Goal: Information Seeking & Learning: Learn about a topic

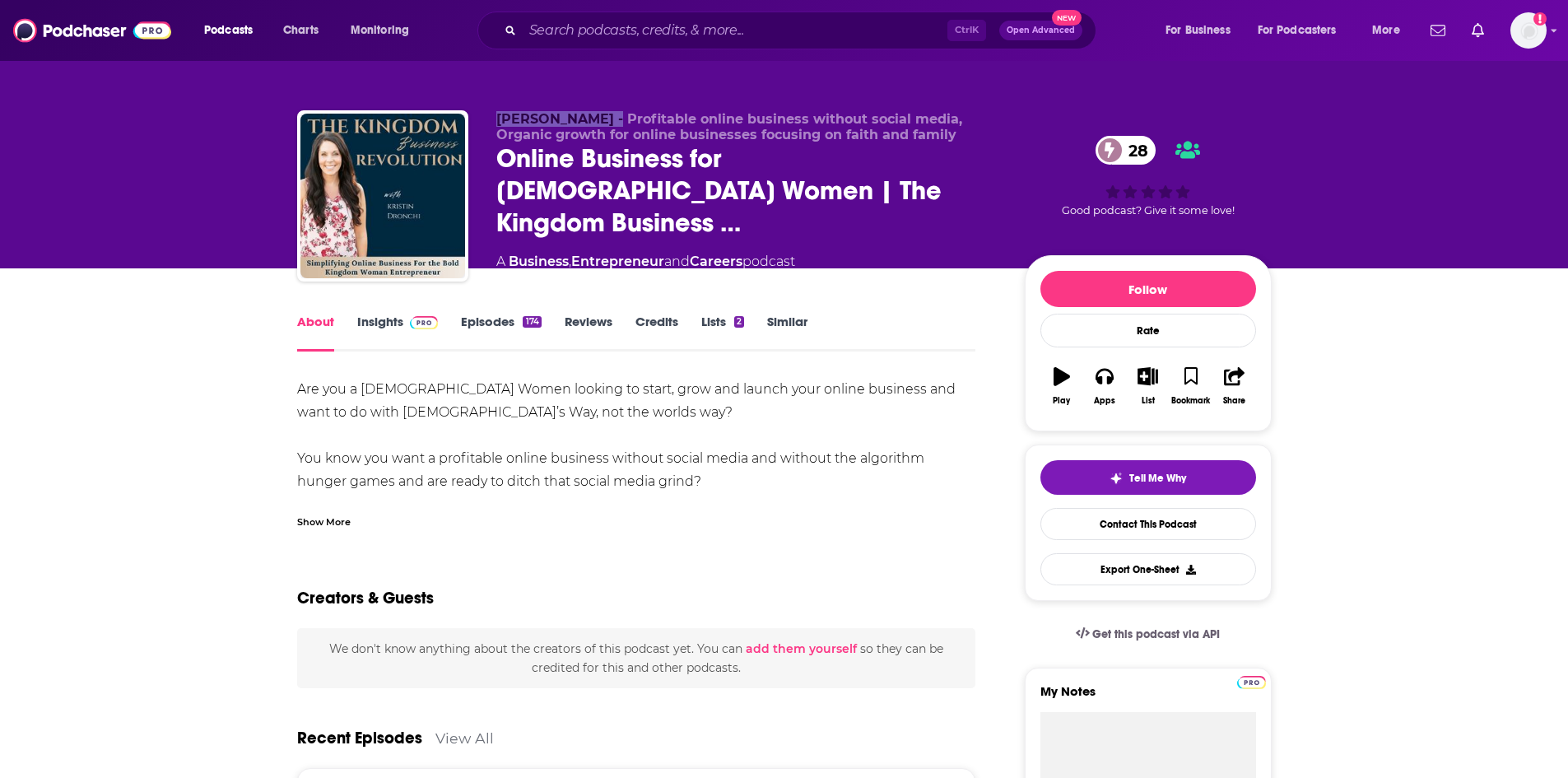
drag, startPoint x: 499, startPoint y: 126, endPoint x: 599, endPoint y: 140, distance: 101.0
click at [599, 140] on span "[PERSON_NAME] - Profitable online business without social media, Organic growth…" at bounding box center [729, 127] width 466 height 32
copy span "[PERSON_NAME]"
click at [317, 512] on div "Show More" at bounding box center [637, 516] width 679 height 28
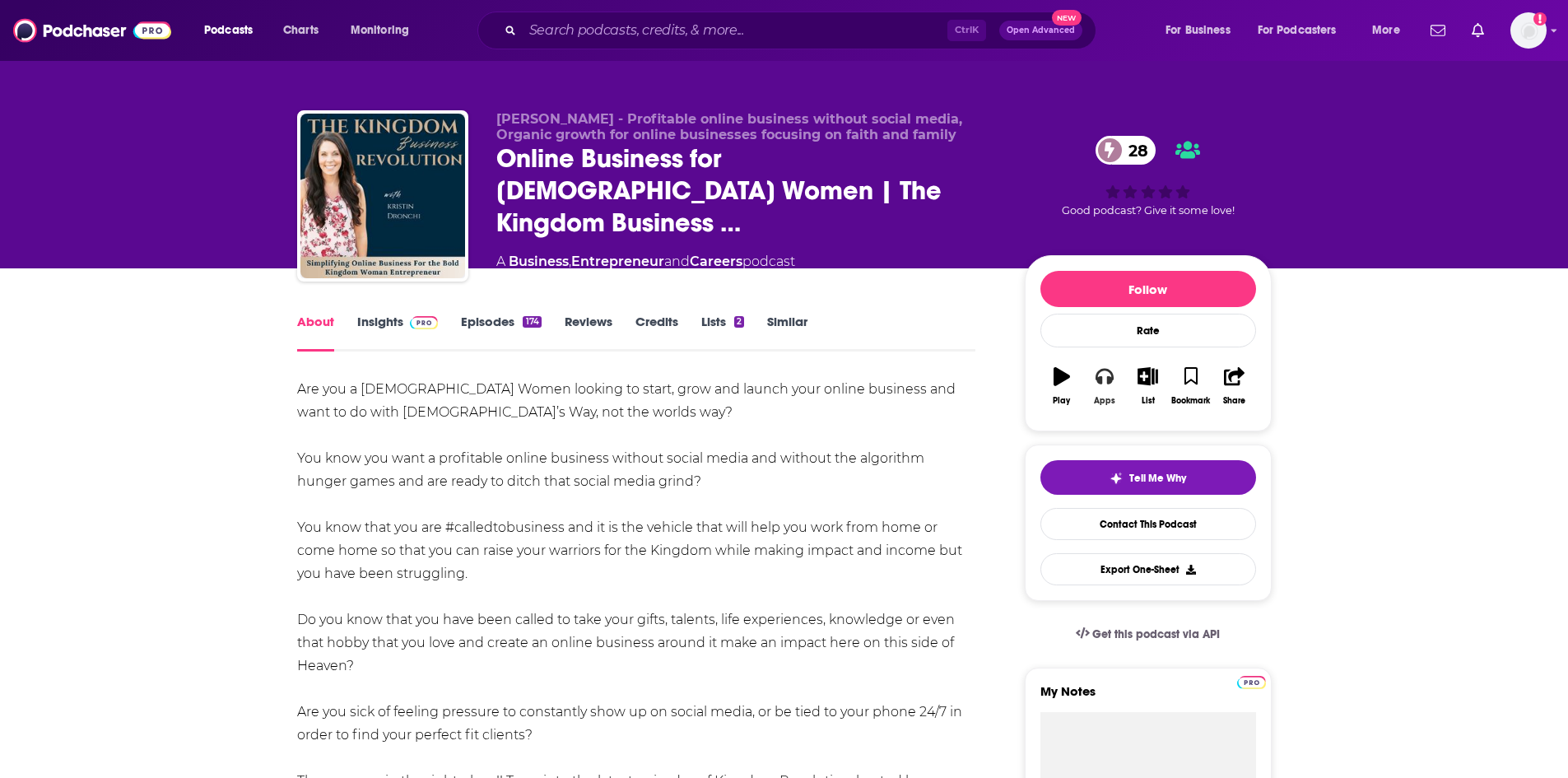
click at [1122, 396] on button "Apps" at bounding box center [1105, 386] width 43 height 60
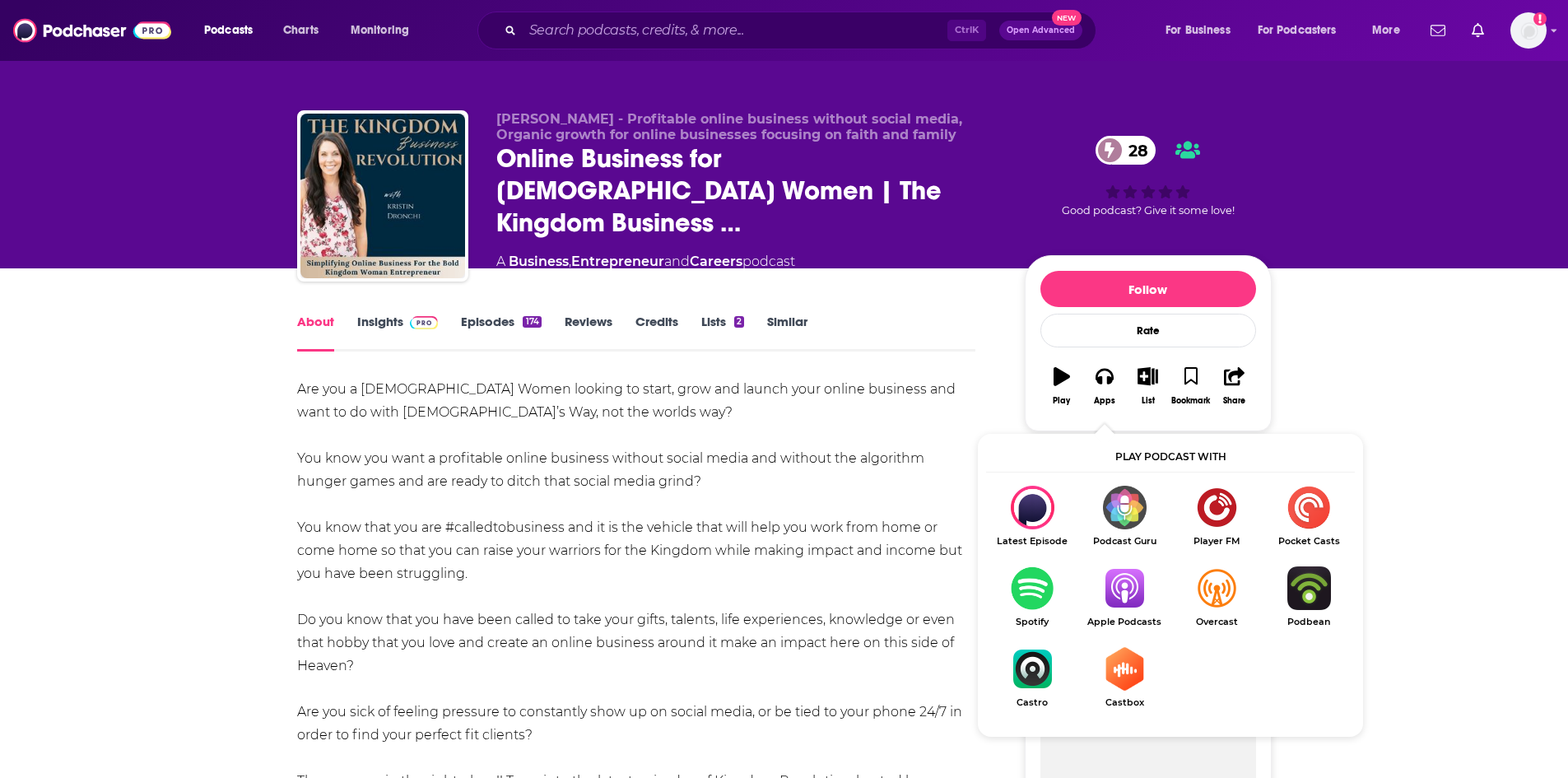
click at [1127, 603] on img "Show Listen On dropdown" at bounding box center [1124, 588] width 92 height 44
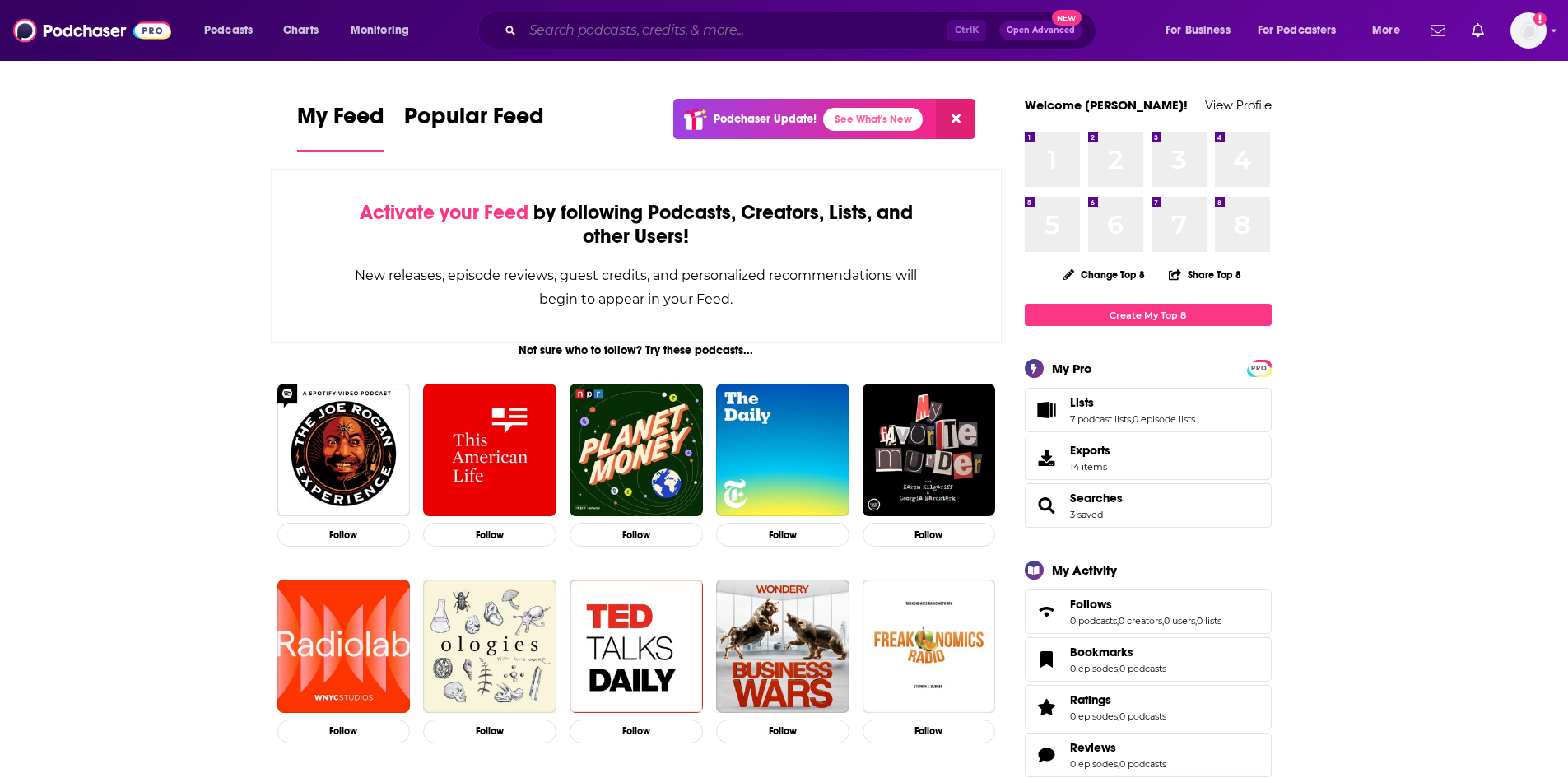
click at [700, 36] on input "Search podcasts, credits, & more..." at bounding box center [735, 31] width 424 height 26
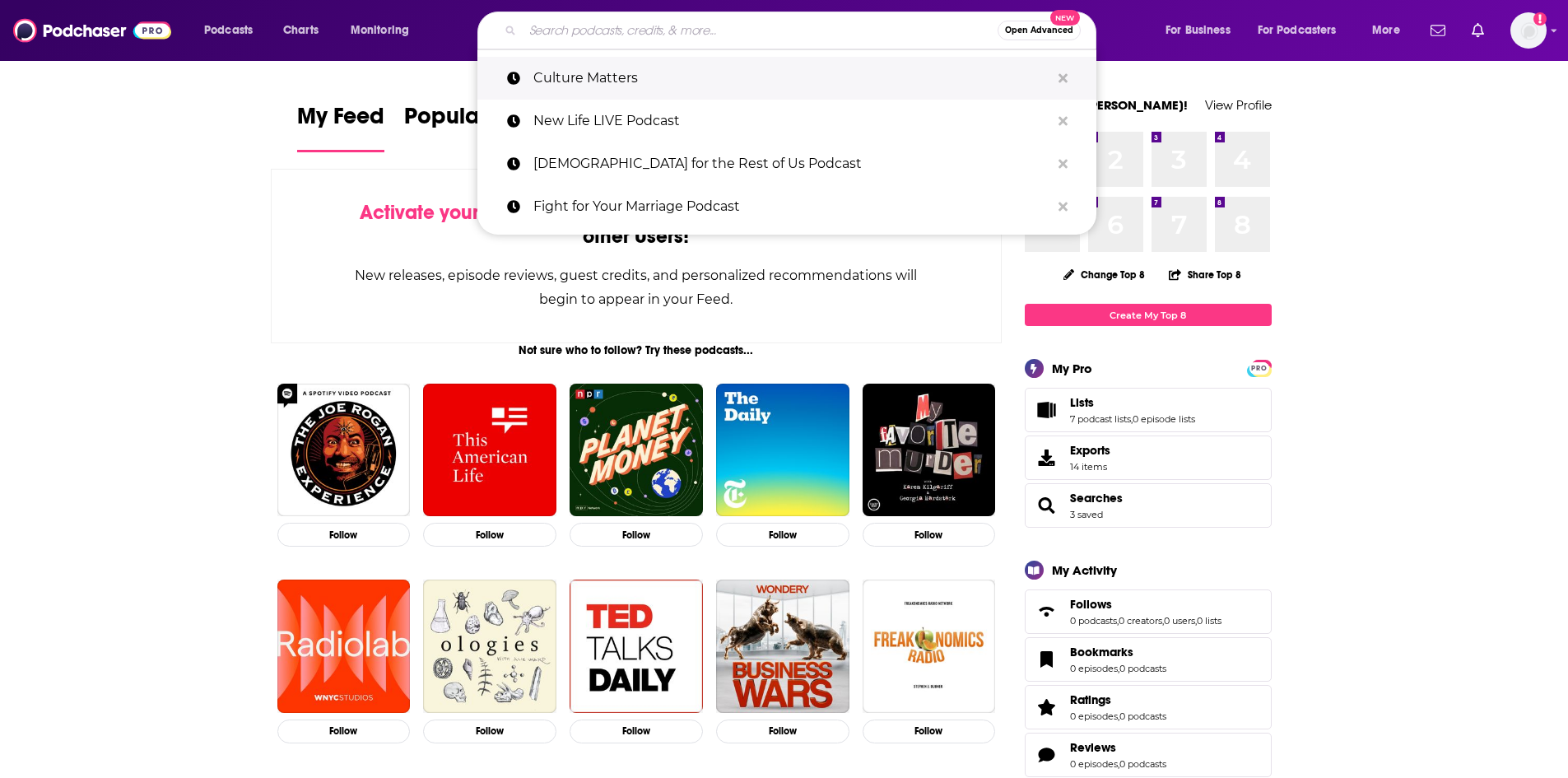
paste input "The Kingdom Business Revolution Podcast"
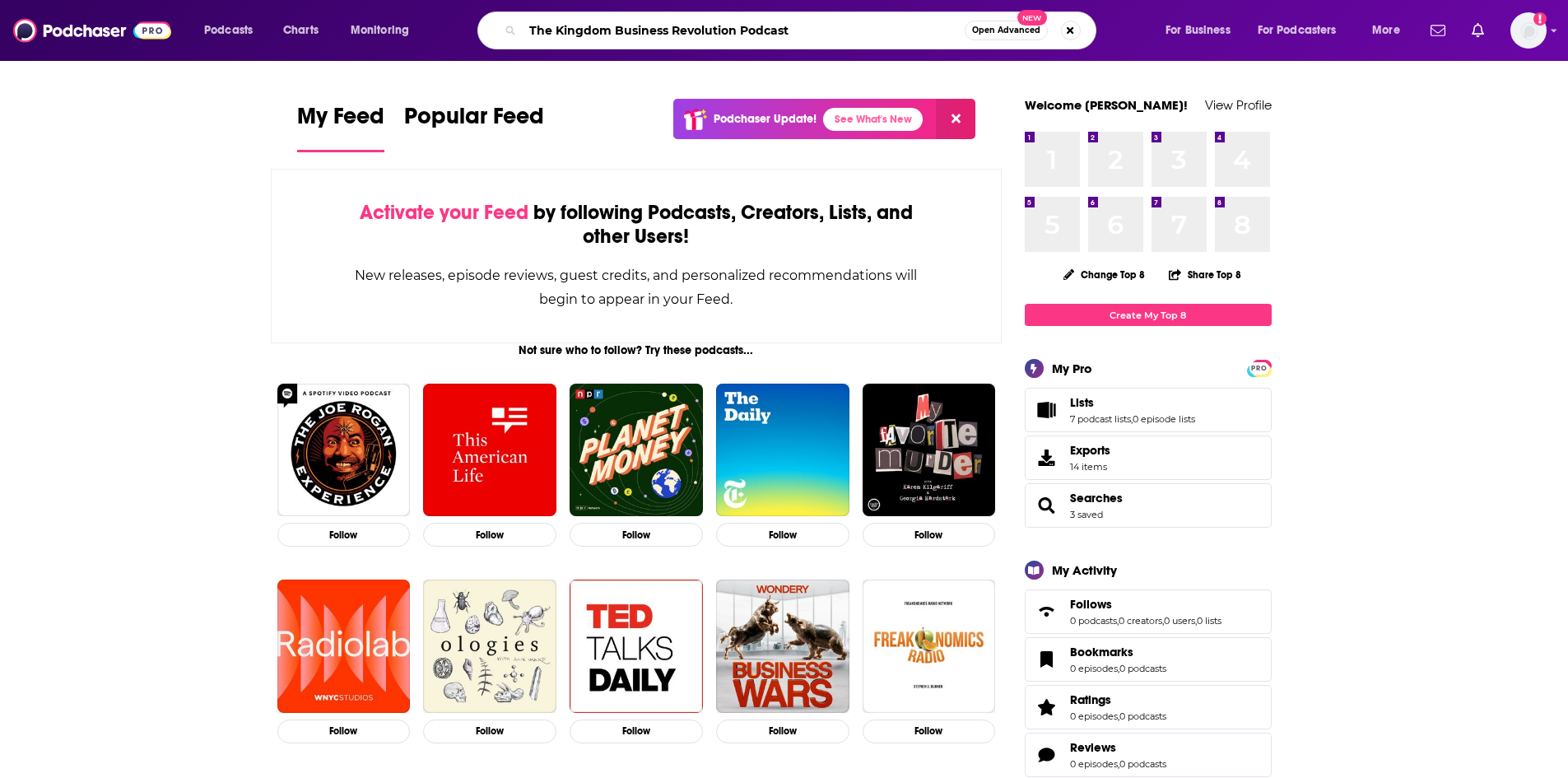
type input "The Kingdom Business Revolution Podcast"
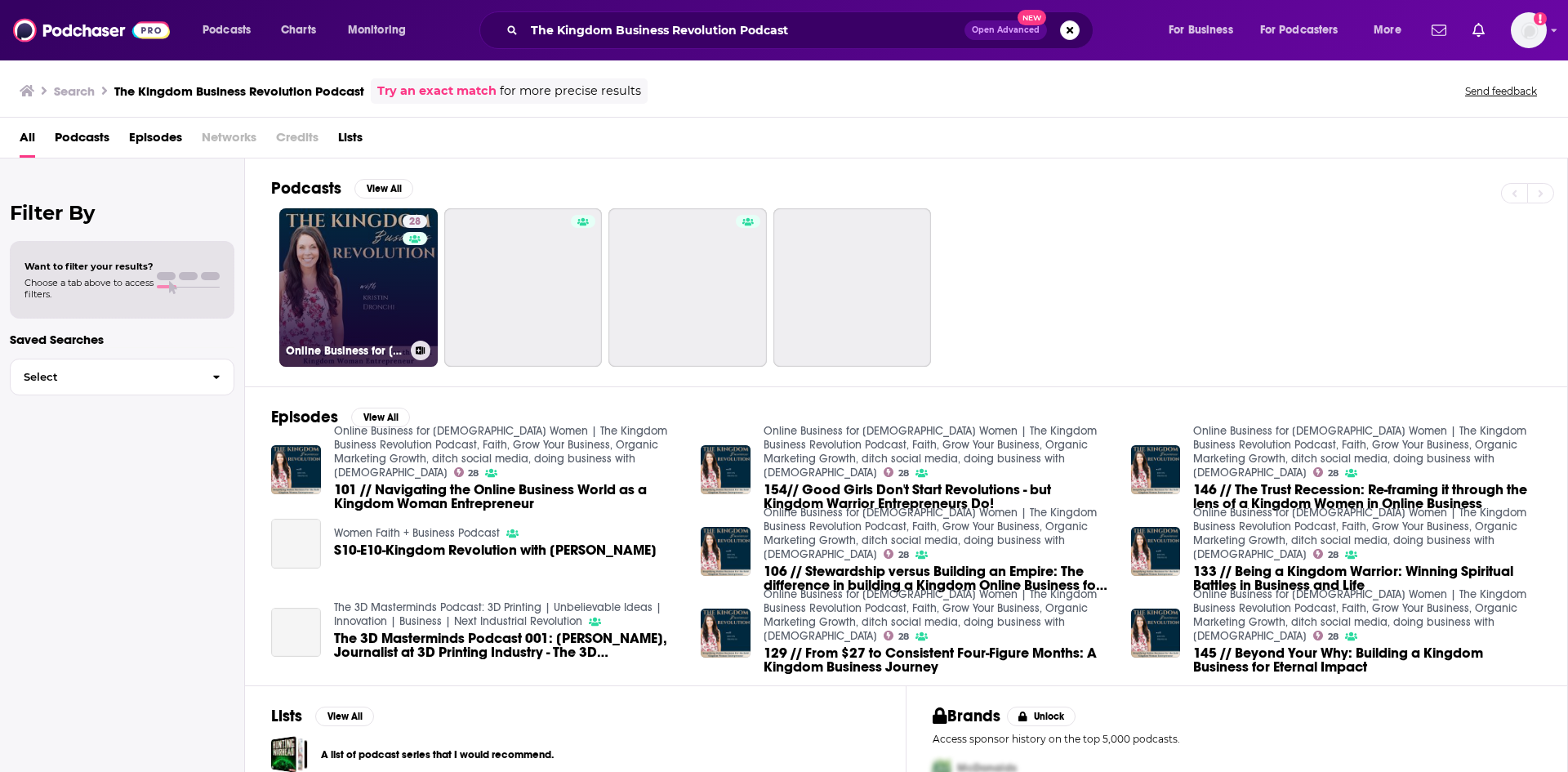
click at [376, 300] on link "28 Online Business for [DEMOGRAPHIC_DATA] Women | The Kingdom Business Revoluti…" at bounding box center [359, 288] width 159 height 159
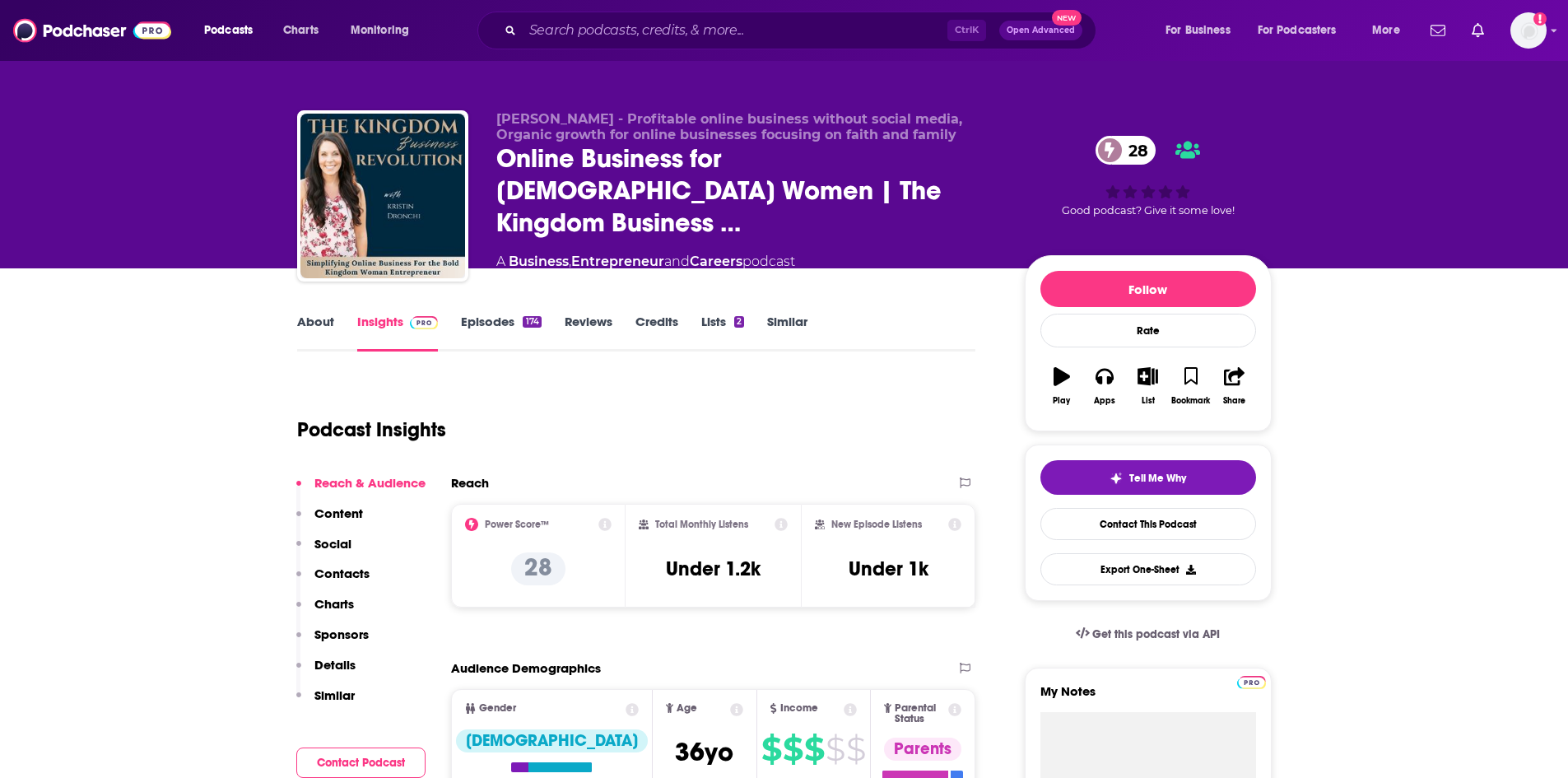
click at [317, 321] on link "About" at bounding box center [315, 332] width 37 height 38
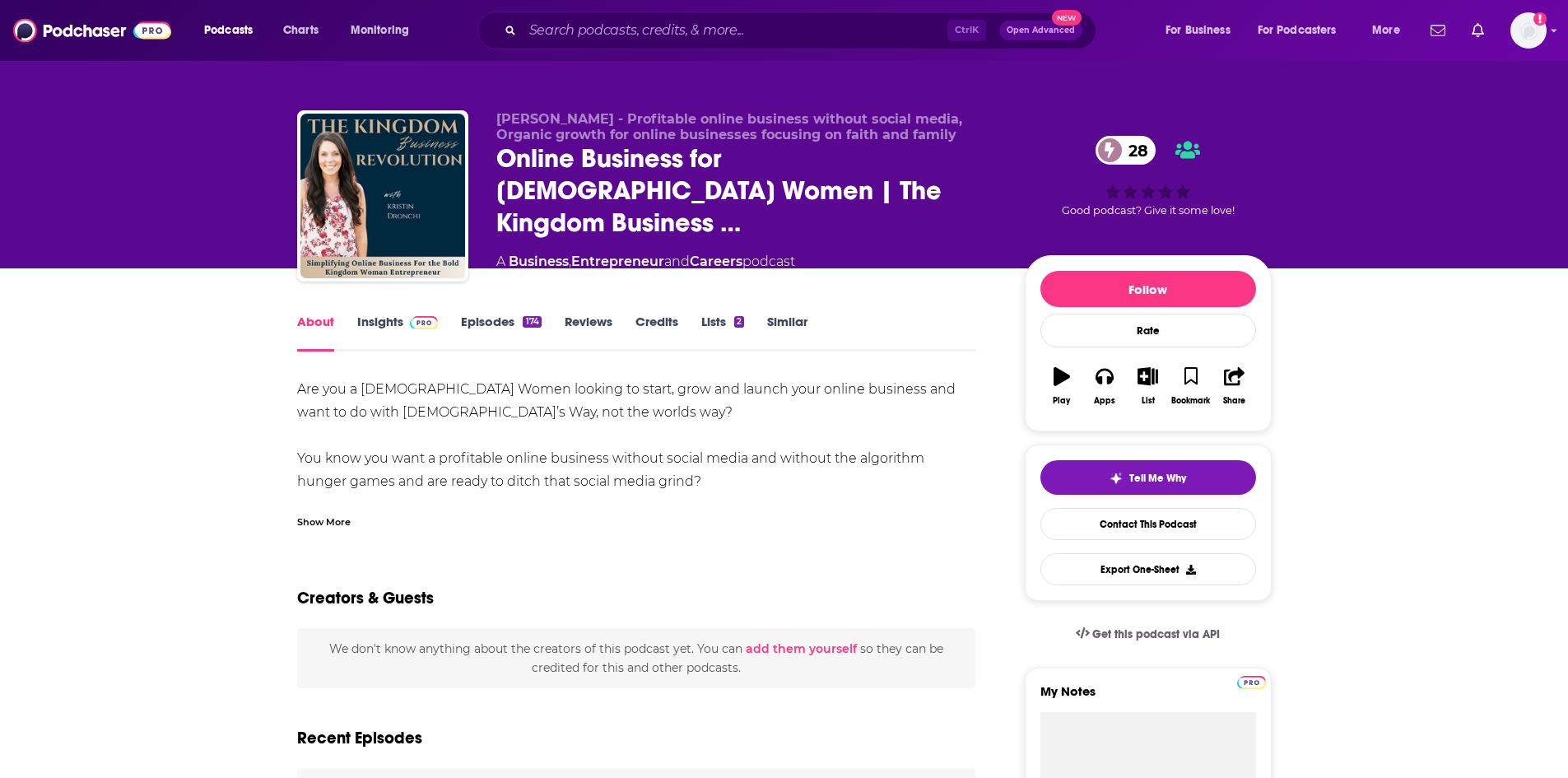
click at [307, 520] on div "Show More" at bounding box center [324, 520] width 54 height 16
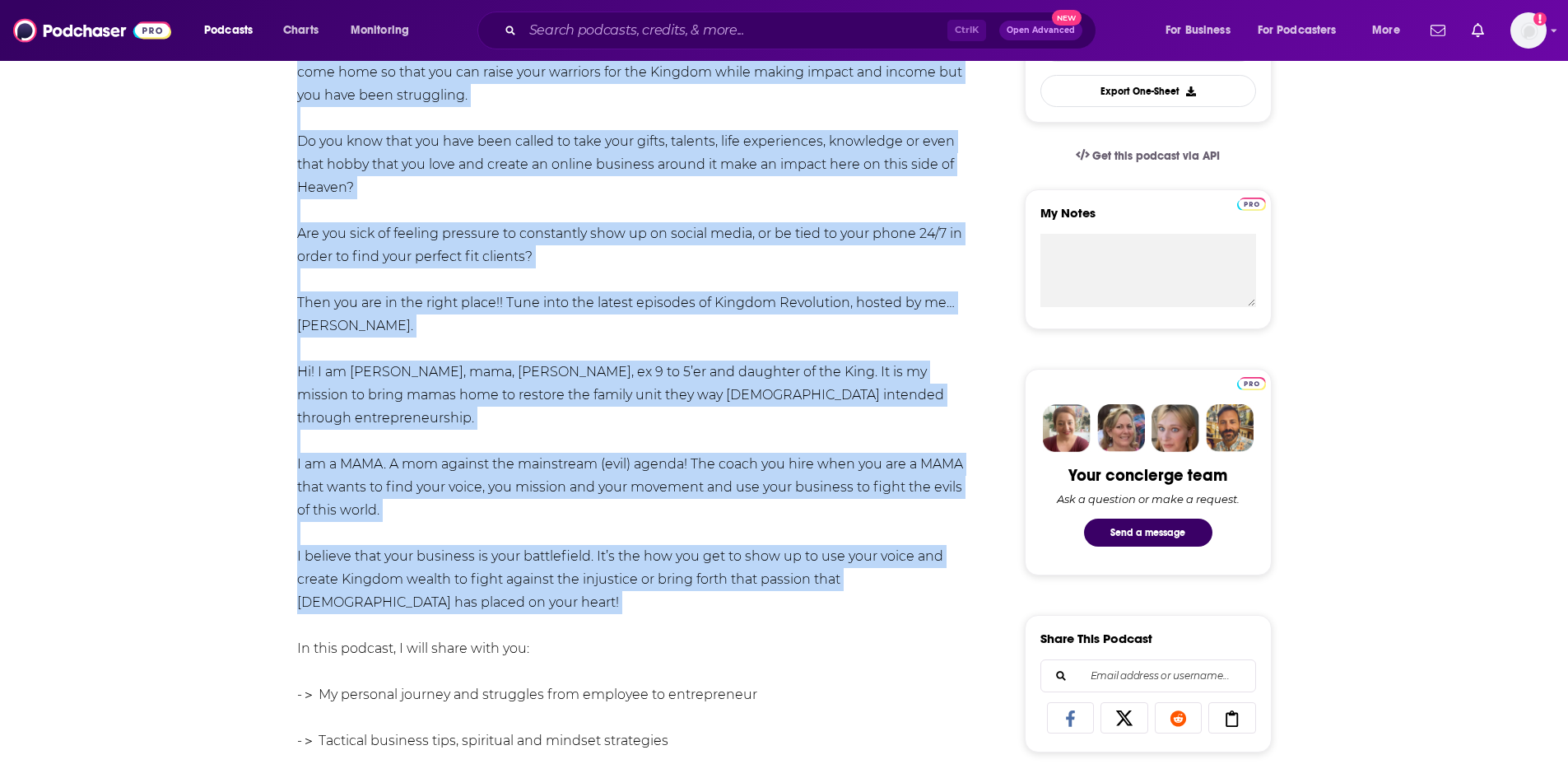
scroll to position [494, 0]
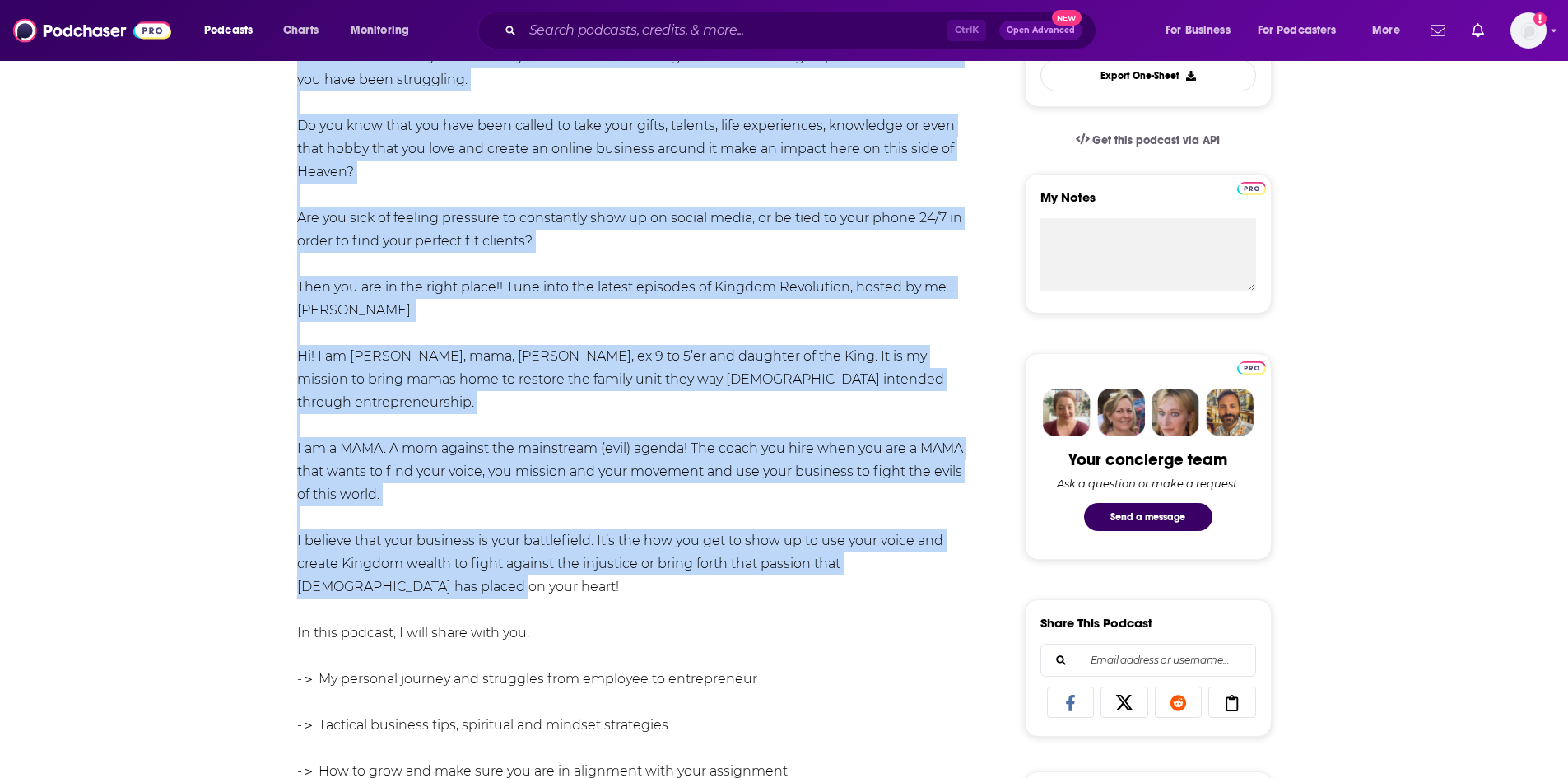
drag, startPoint x: 298, startPoint y: 389, endPoint x: 559, endPoint y: 568, distance: 316.5
click at [559, 568] on div "Are you a [DEMOGRAPHIC_DATA] Women looking to start, grow and launch your onlin…" at bounding box center [637, 494] width 679 height 1222
copy div "Lor ips d Sitametco Adipi elitsed do eiusm, temp inc utlabo etdo magnaa enimadm…"
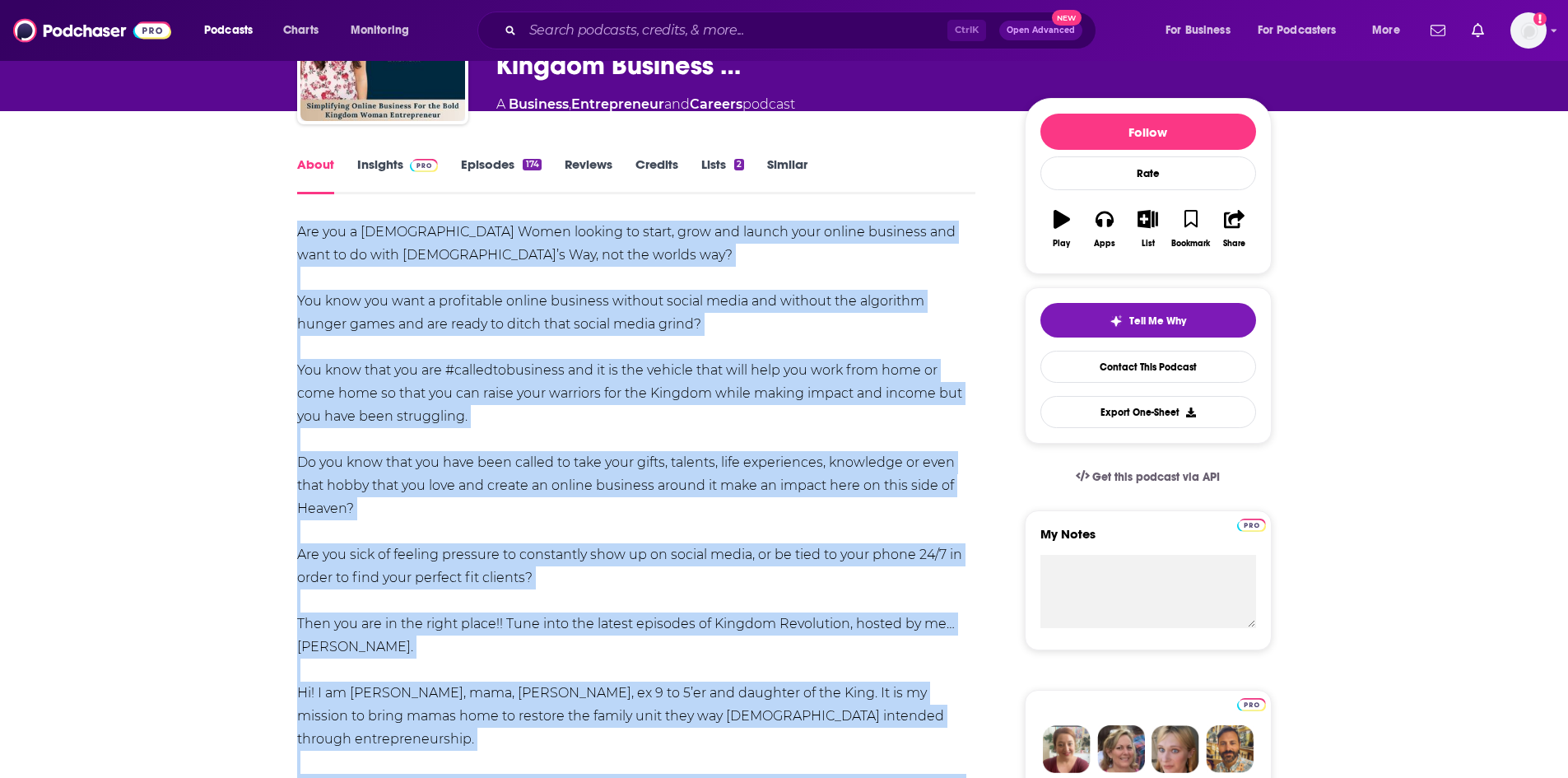
scroll to position [0, 0]
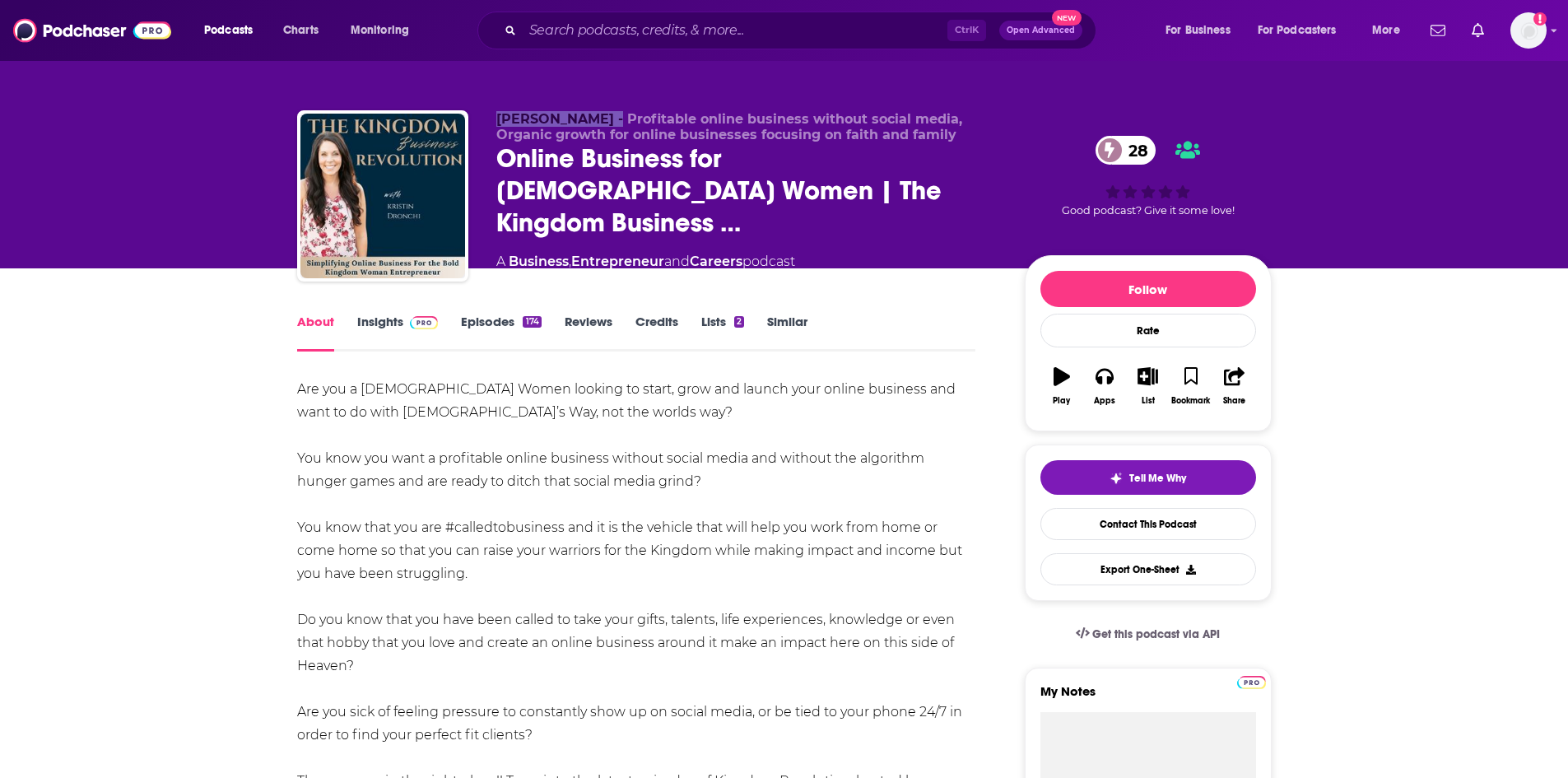
drag, startPoint x: 496, startPoint y: 130, endPoint x: 601, endPoint y: 136, distance: 105.2
click at [601, 136] on p "[PERSON_NAME] - Profitable online business without social media, Organic growth…" at bounding box center [747, 127] width 503 height 32
copy span "[PERSON_NAME]"
click at [392, 317] on link "Insights" at bounding box center [398, 332] width 82 height 38
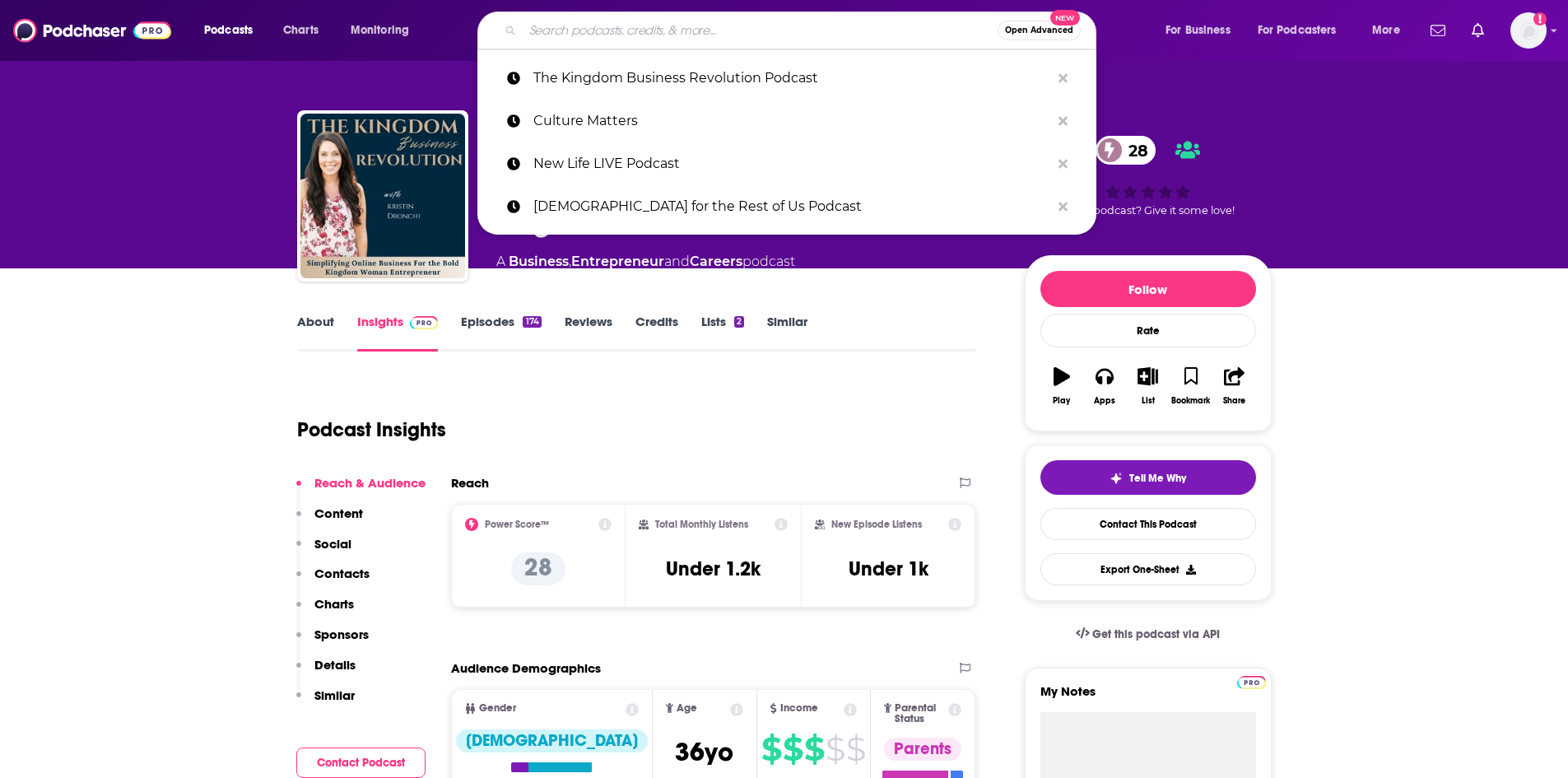
click at [750, 31] on input "Search podcasts, credits, & more..." at bounding box center [760, 31] width 475 height 26
paste input "Talking Addiction & Recovery Podcast"
type input "Talking Addiction & Recovery Podcast"
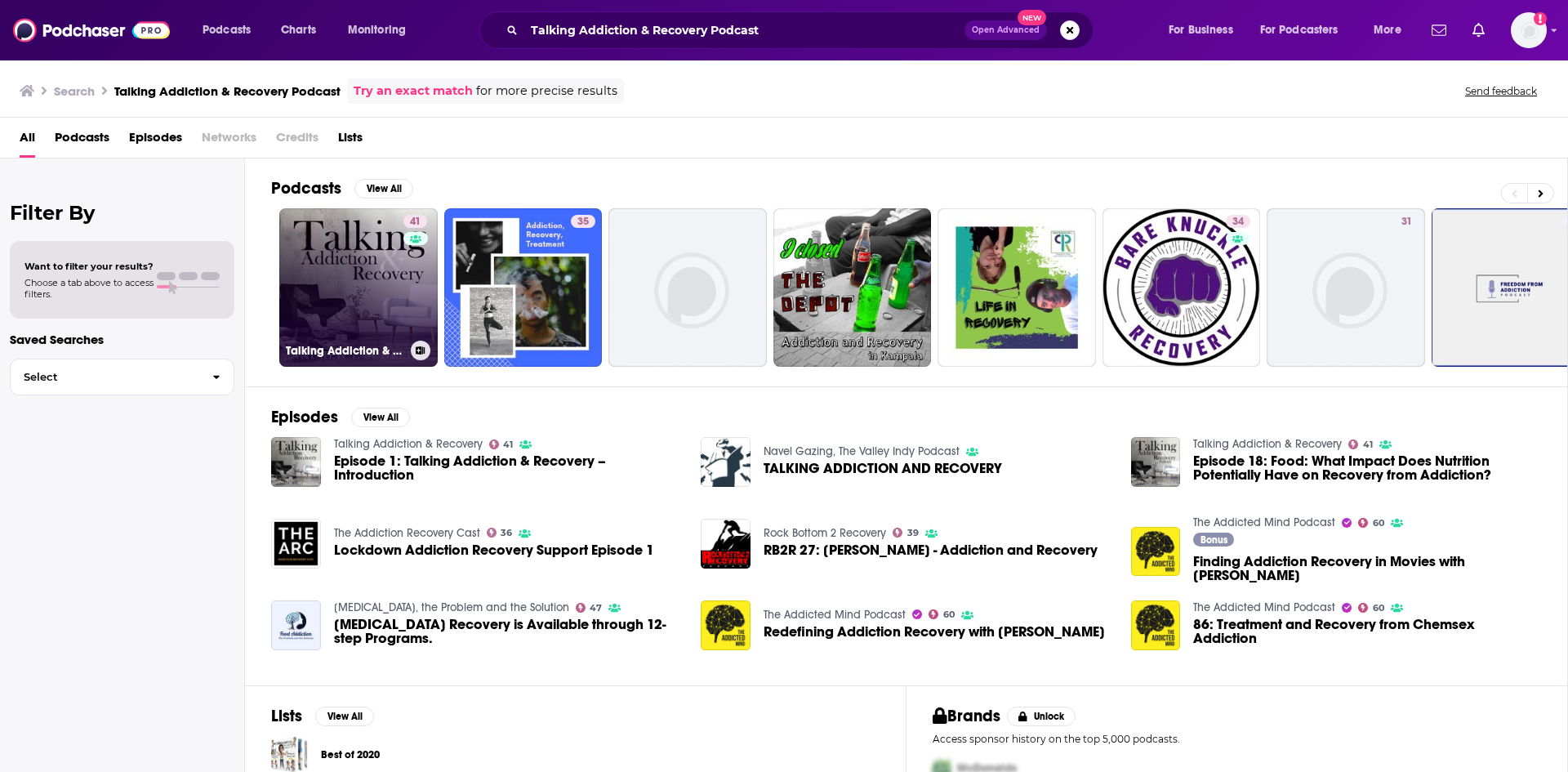
click at [357, 283] on link "41 Talking Addiction & Recovery" at bounding box center [359, 288] width 159 height 159
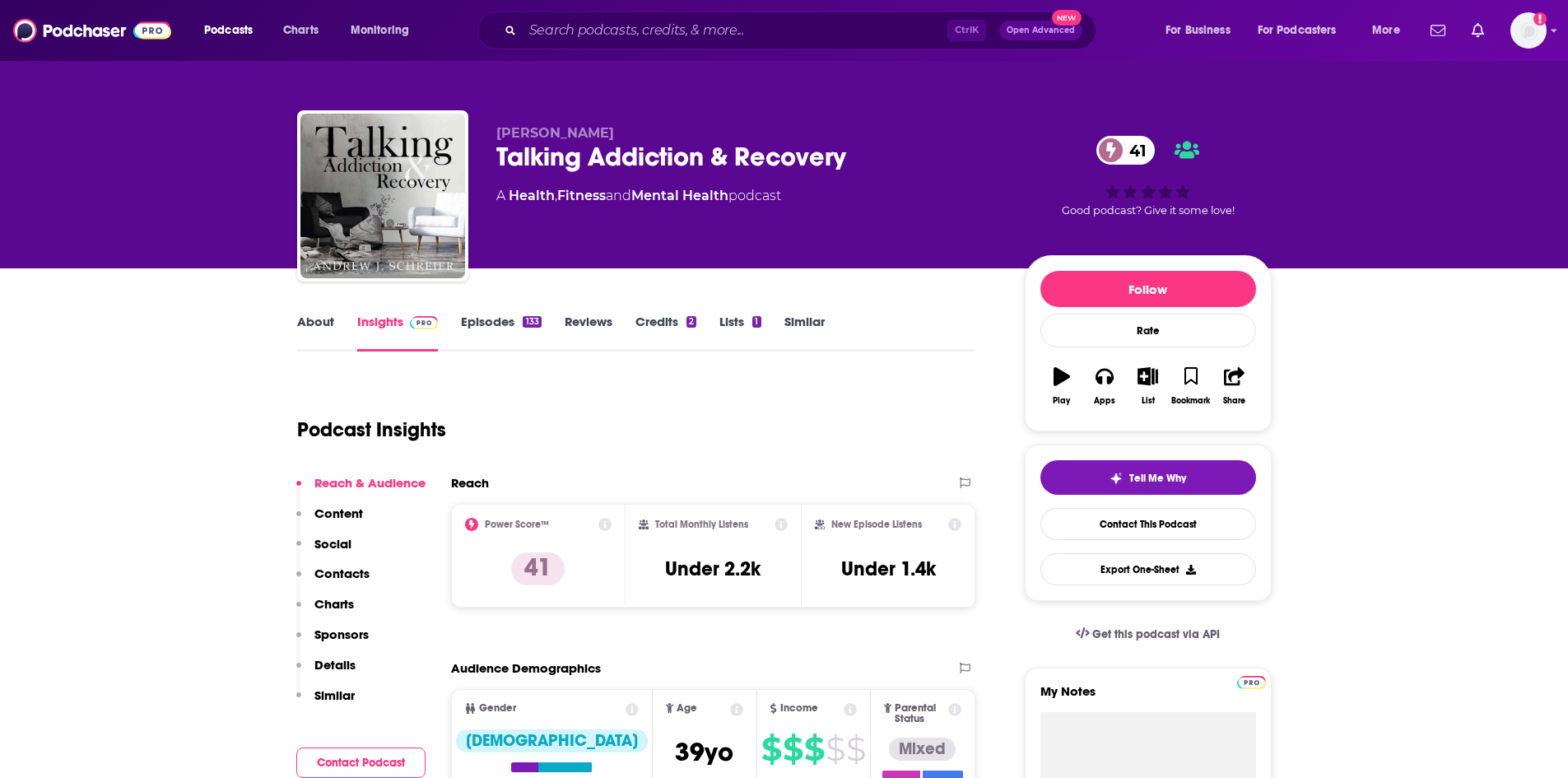
click at [321, 318] on link "About" at bounding box center [315, 332] width 37 height 38
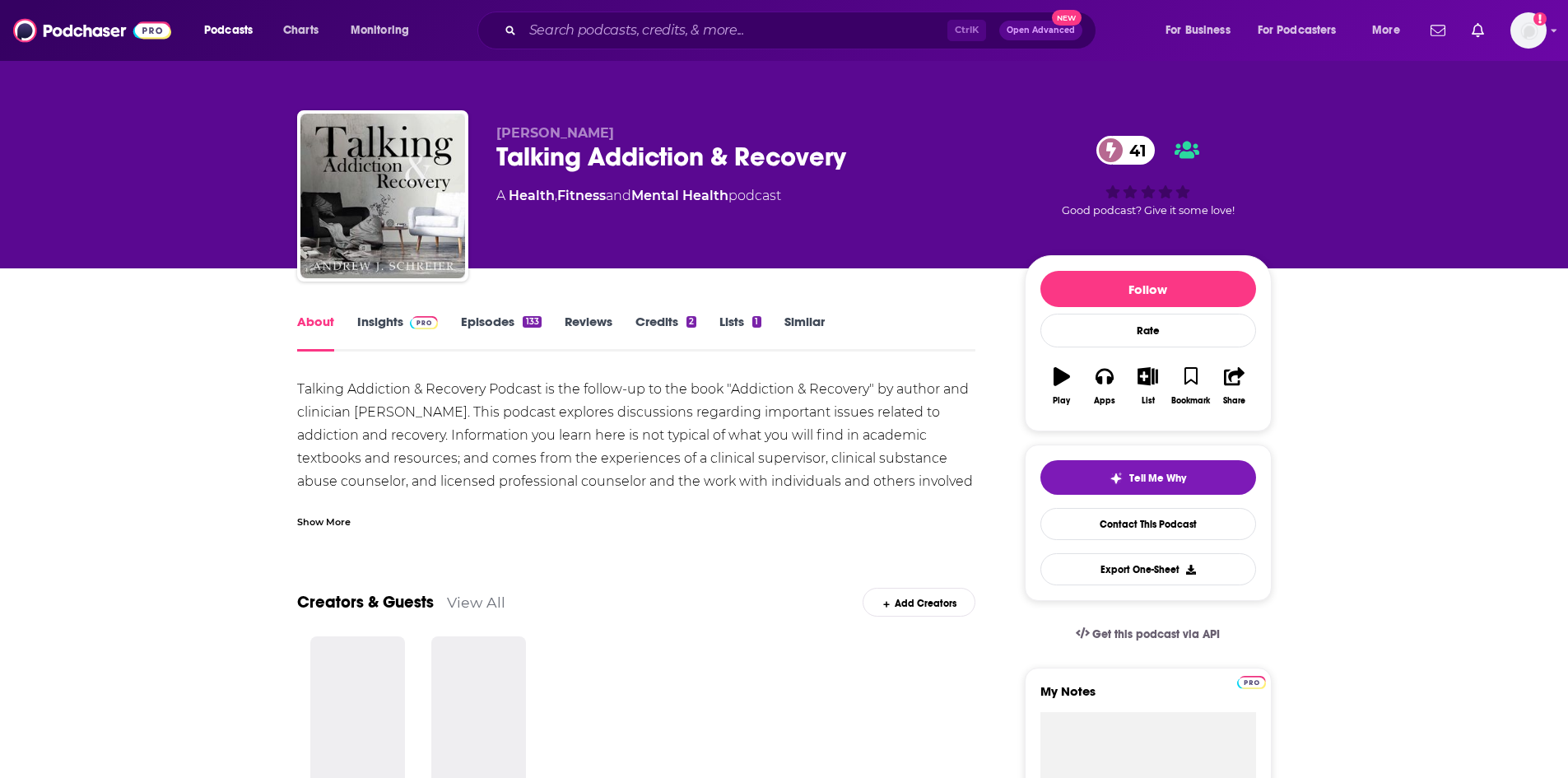
click at [315, 521] on div "Show More" at bounding box center [324, 520] width 54 height 16
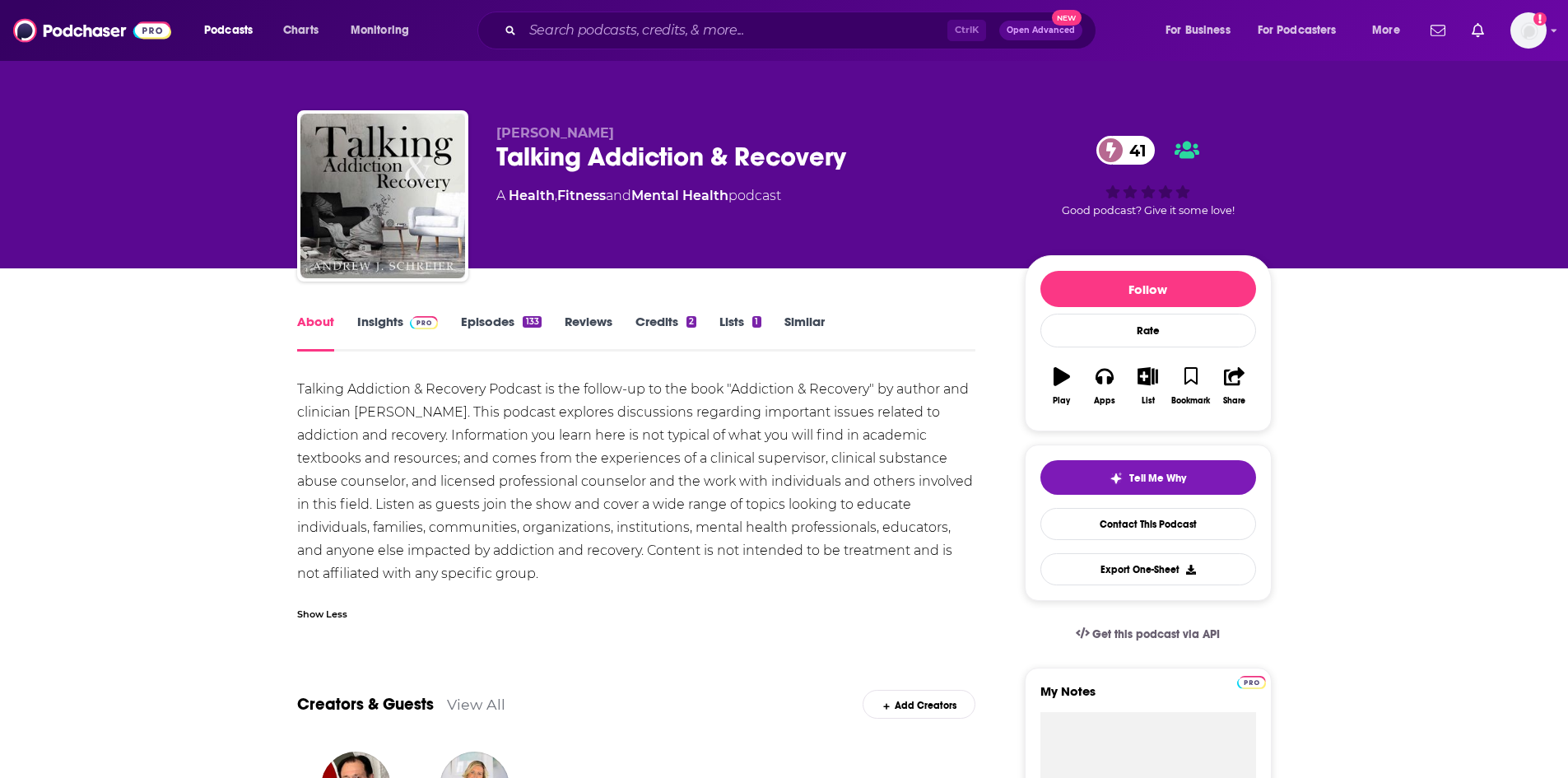
drag, startPoint x: 289, startPoint y: 389, endPoint x: 516, endPoint y: 568, distance: 289.1
copy div "Talking Addiction & Recovery Podcast is the follow-up to the book "Addiction & …"
click at [739, 25] on input "Search podcasts, credits, & more..." at bounding box center [735, 31] width 424 height 26
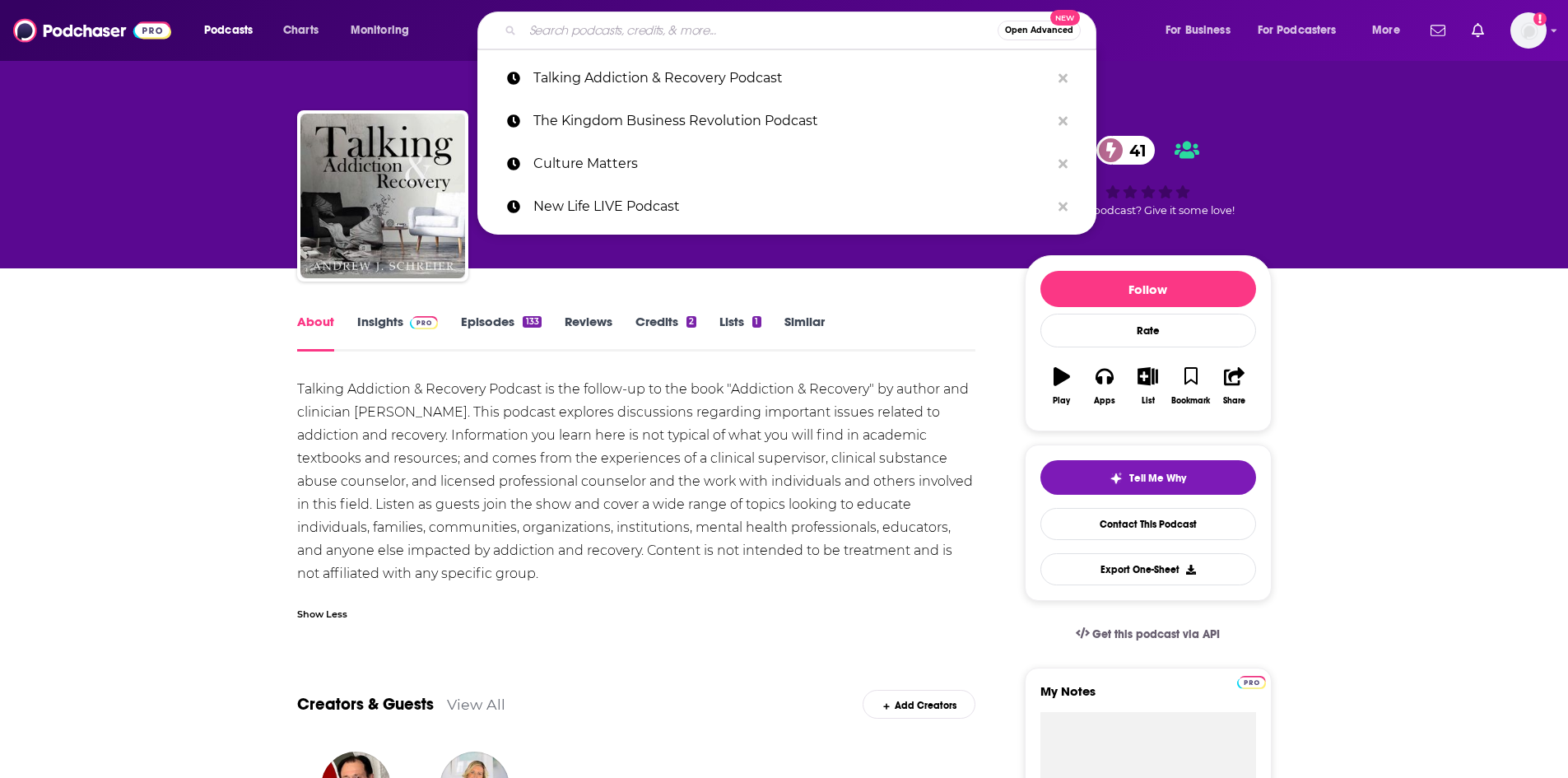
paste input "[DEMOGRAPHIC_DATA] men unscripted"
type input "[DEMOGRAPHIC_DATA] men unscripted"
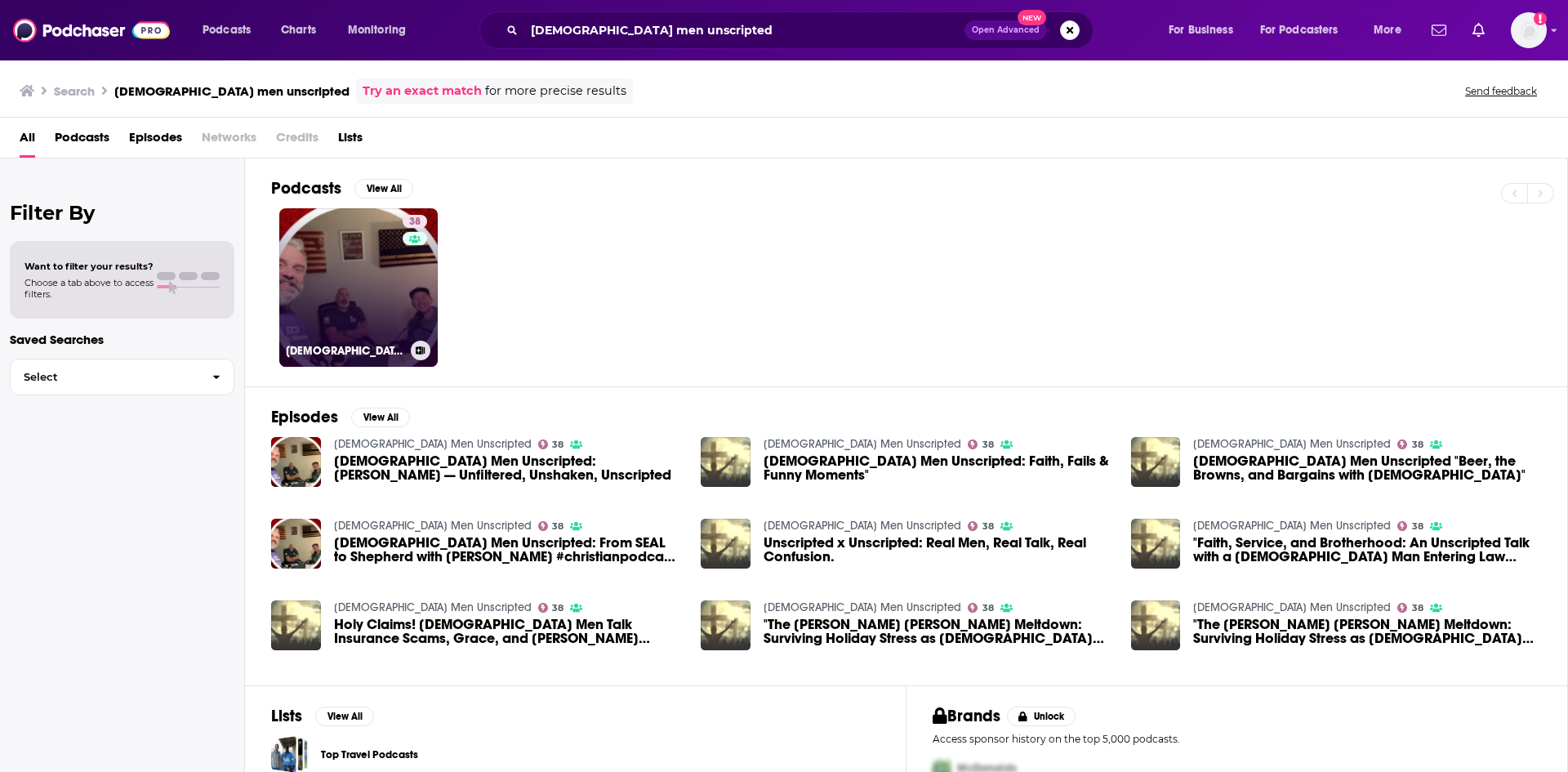
click at [365, 296] on link "38 [DEMOGRAPHIC_DATA] Men Unscripted" at bounding box center [359, 288] width 159 height 159
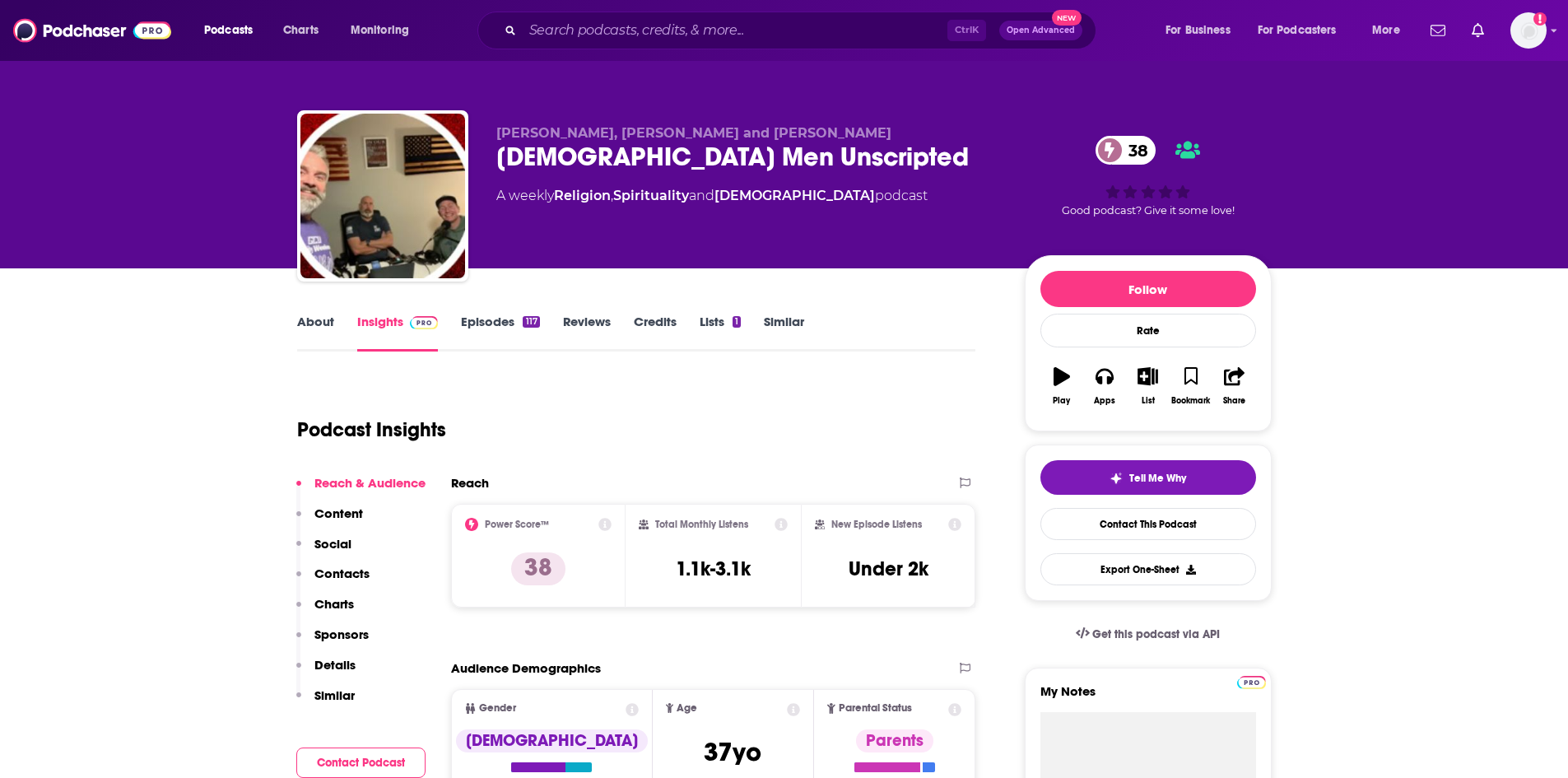
click at [303, 317] on link "About" at bounding box center [315, 332] width 37 height 38
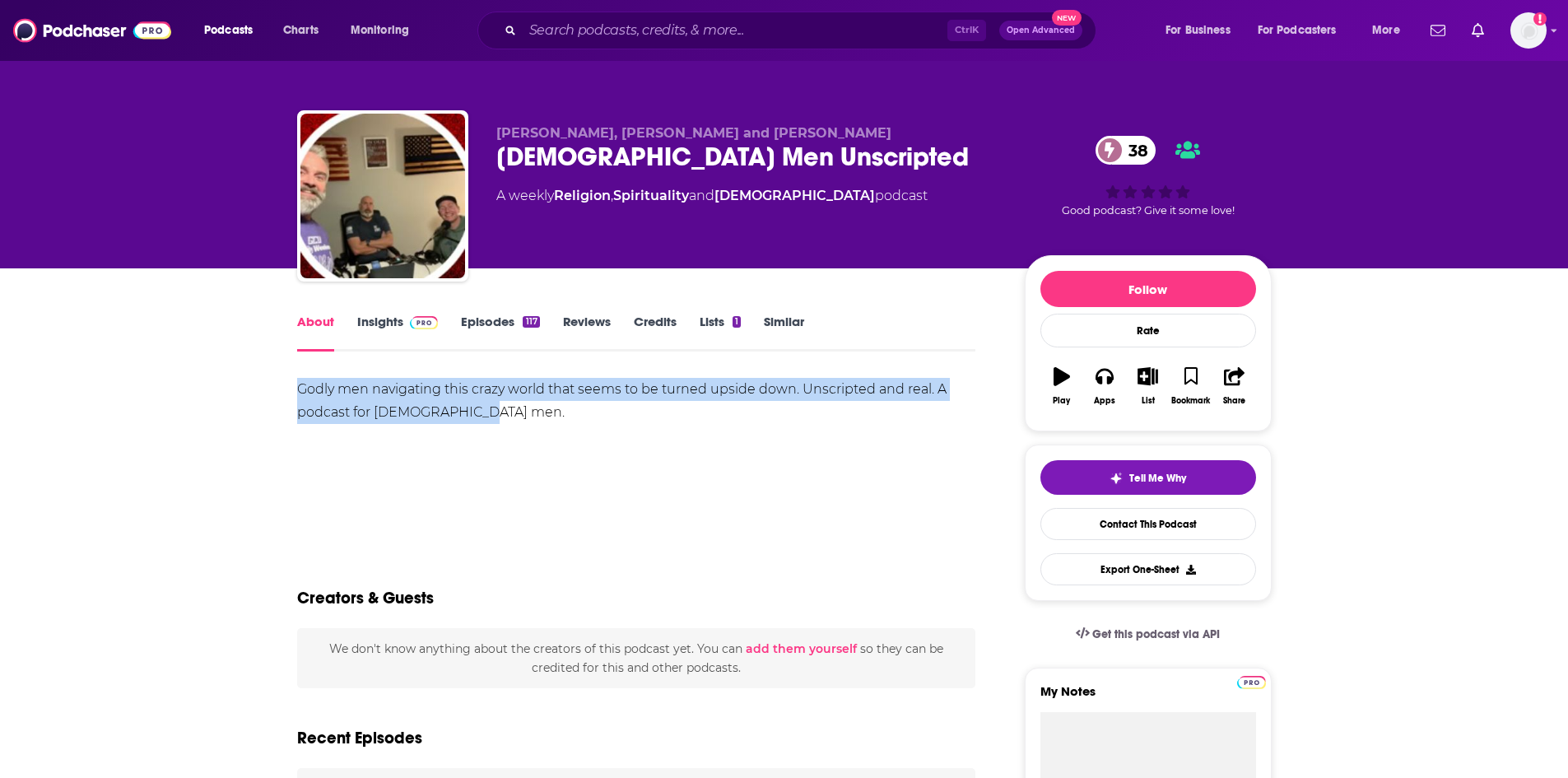
drag, startPoint x: 296, startPoint y: 384, endPoint x: 553, endPoint y: 427, distance: 260.6
copy div "Godly men navigating this crazy world that seems to be turned upside down. Unsc…"
click at [400, 325] on link "Insights" at bounding box center [398, 332] width 82 height 38
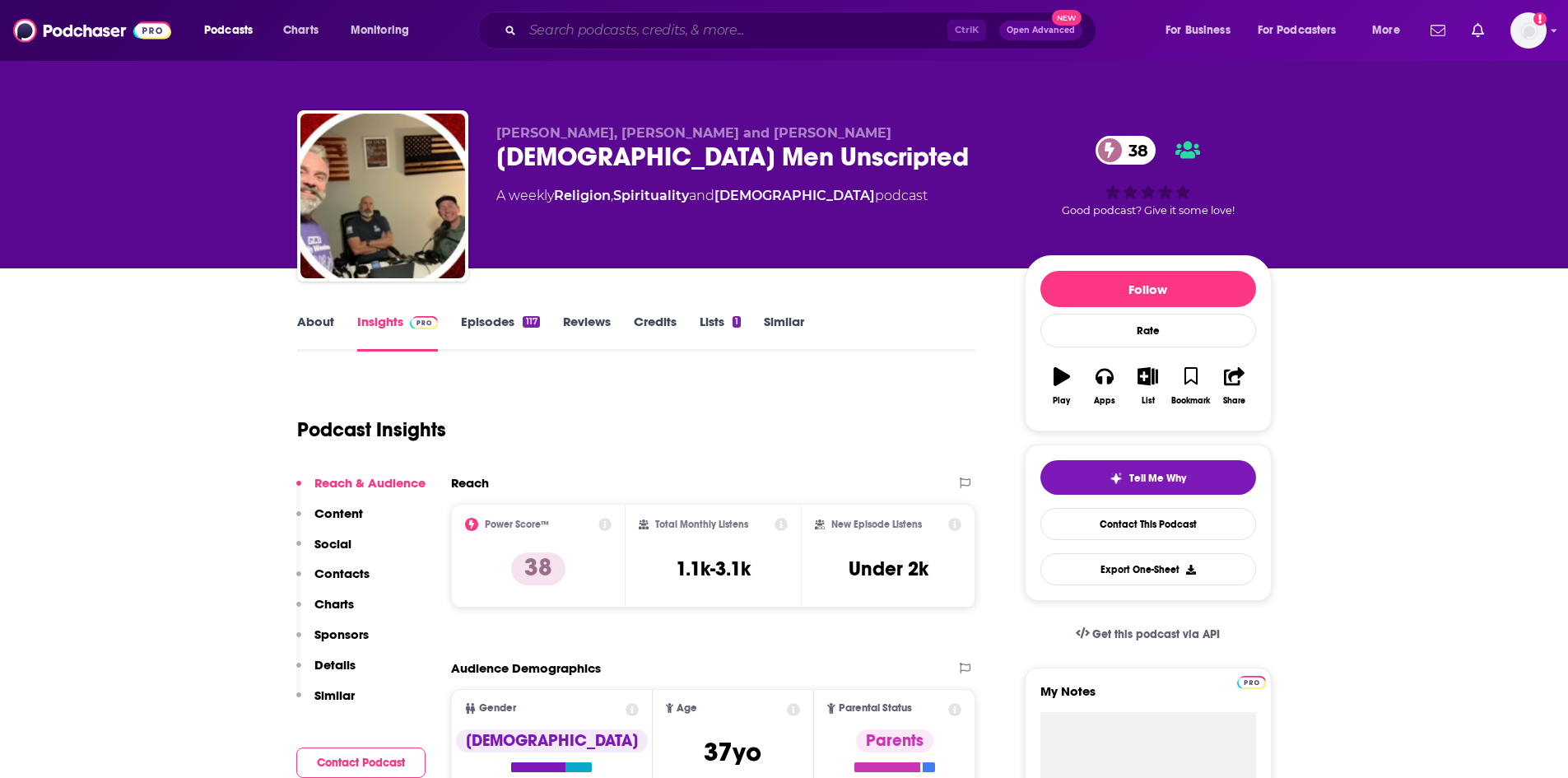
click at [627, 30] on input "Search podcasts, credits, & more..." at bounding box center [735, 31] width 424 height 26
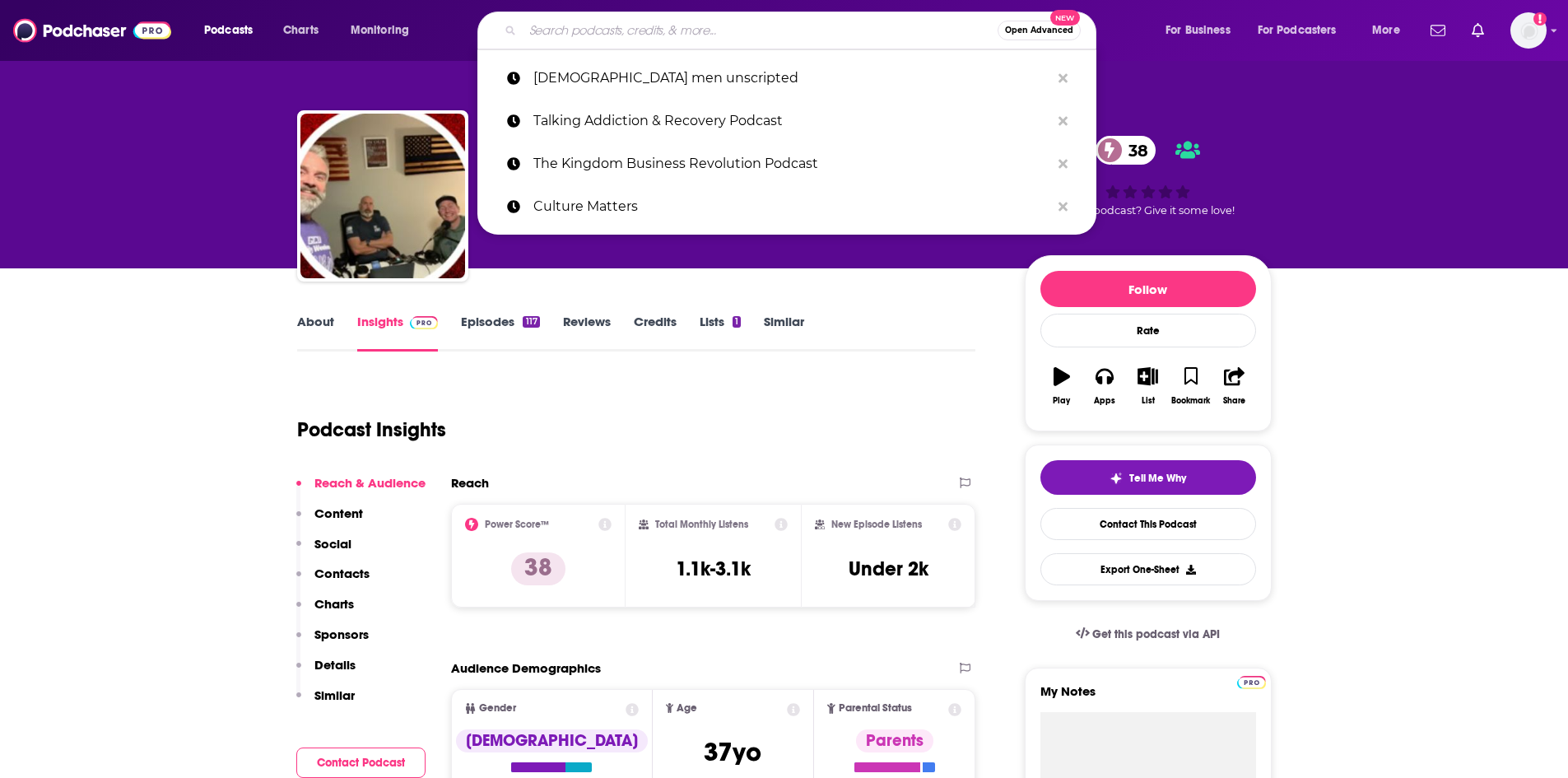
paste input "[DEMOGRAPHIC_DATA], Culture, and Cinema"
type input "[DEMOGRAPHIC_DATA], Culture, and Cinema"
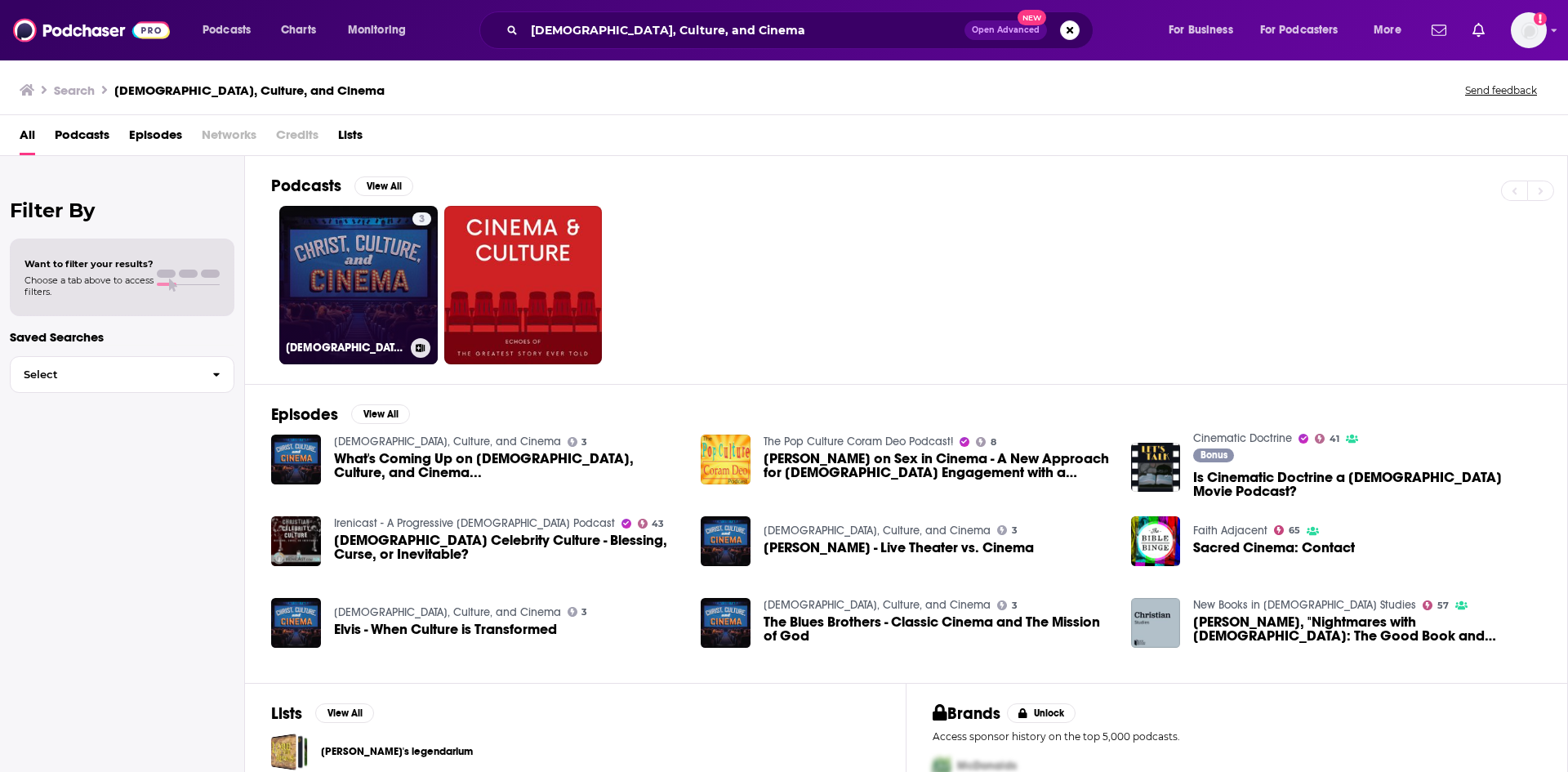
click at [292, 292] on link "3 [DEMOGRAPHIC_DATA], Culture, and Cinema" at bounding box center [359, 285] width 159 height 159
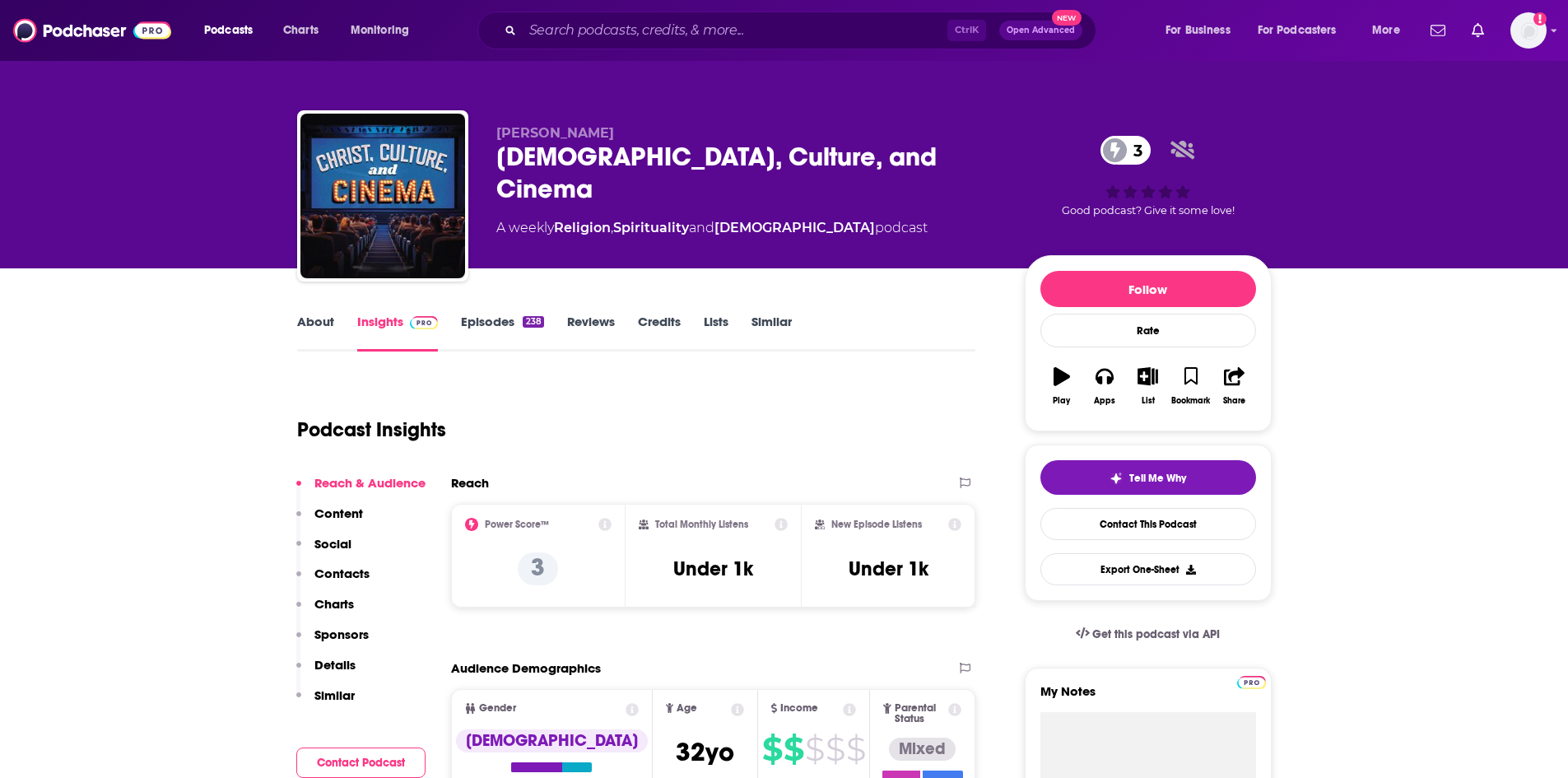
click at [315, 336] on link "About" at bounding box center [315, 332] width 37 height 38
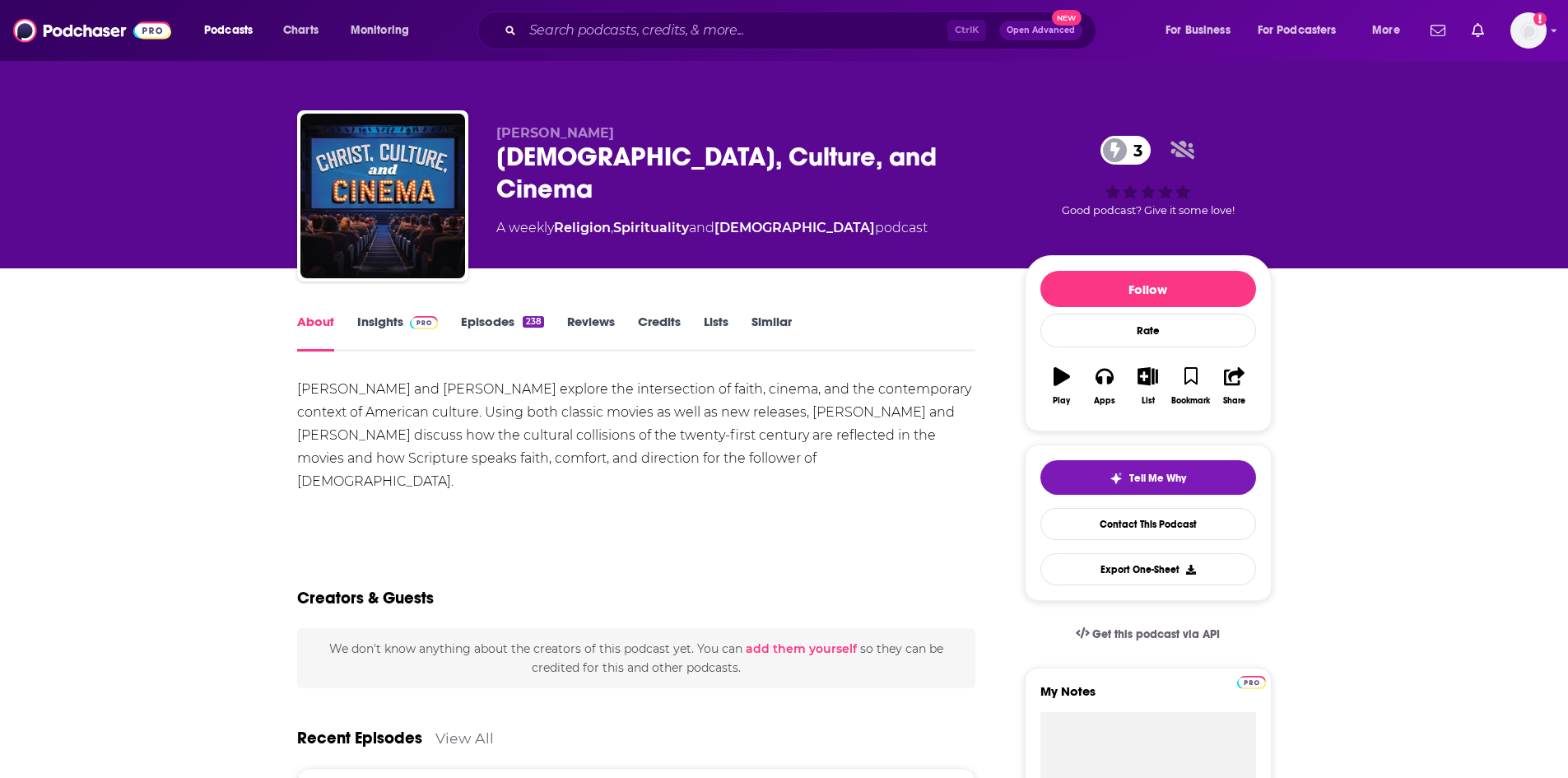
click at [305, 387] on div "[PERSON_NAME] and [PERSON_NAME] explore the intersection of faith, cinema, and …" at bounding box center [637, 436] width 679 height 115
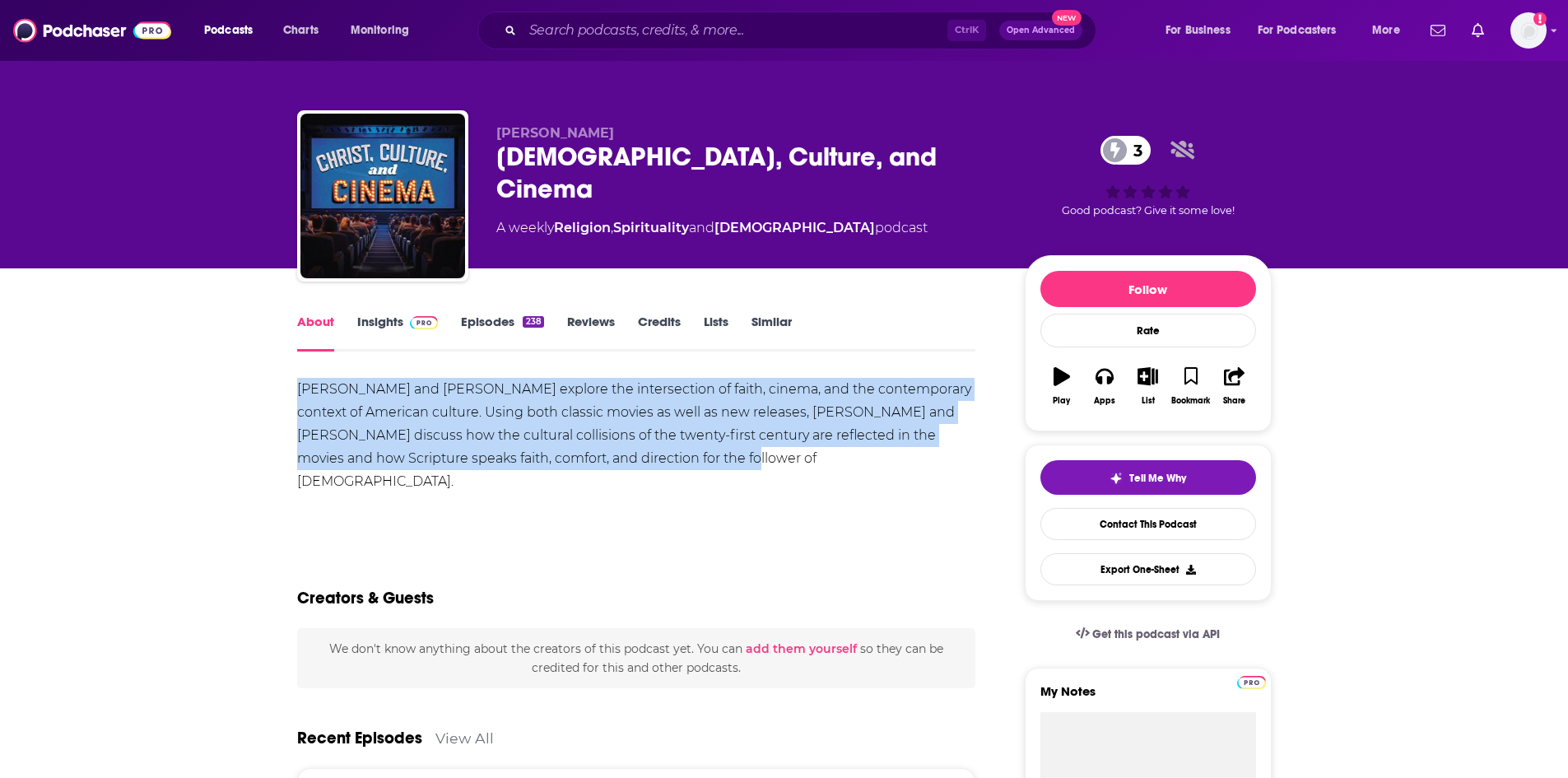
drag, startPoint x: 291, startPoint y: 387, endPoint x: 696, endPoint y: 447, distance: 409.4
copy div "[PERSON_NAME] and [PERSON_NAME] explore the intersection of faith, cinema, and …"
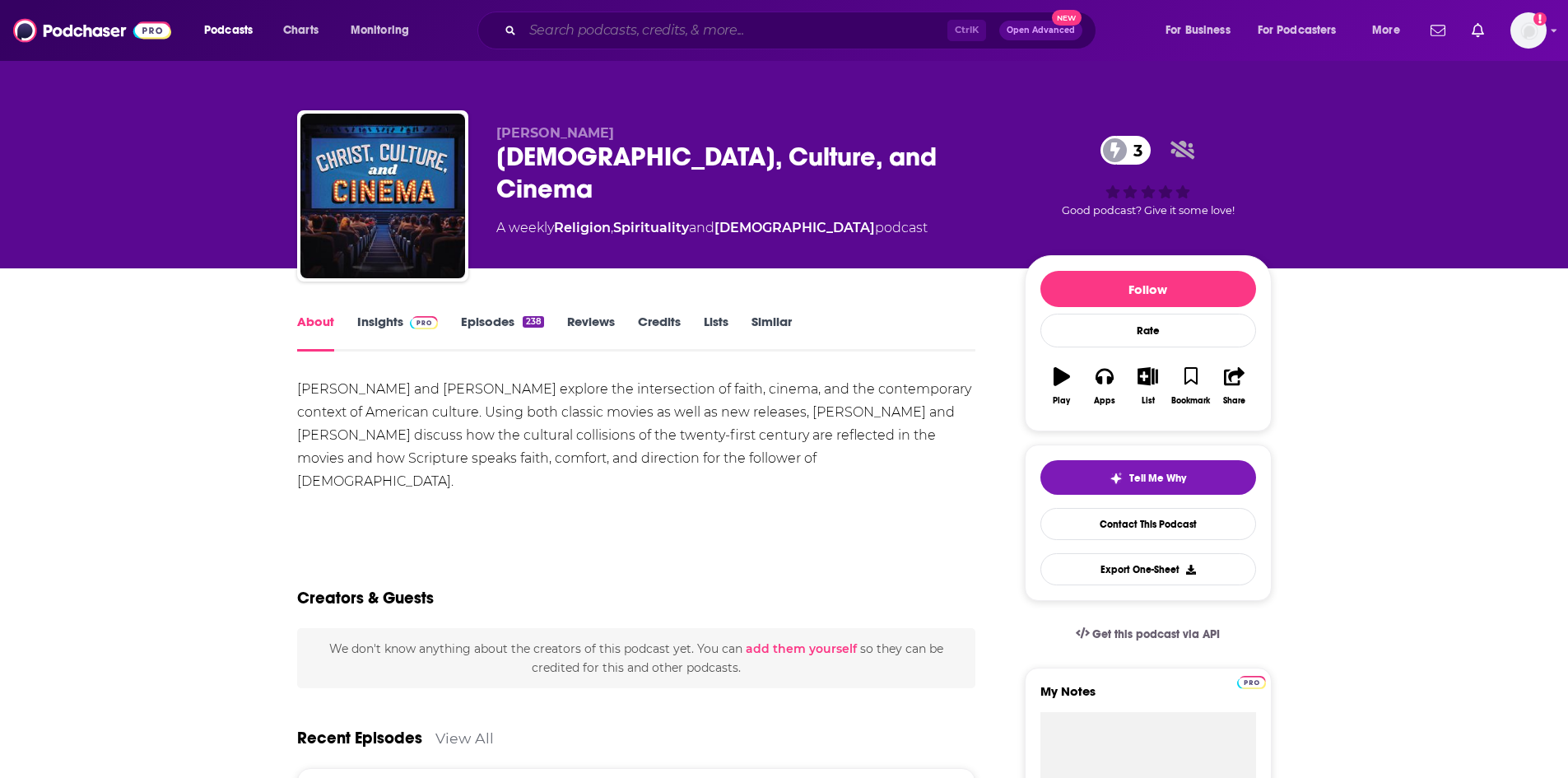
click at [621, 25] on input "Search podcasts, credits, & more..." at bounding box center [735, 31] width 424 height 26
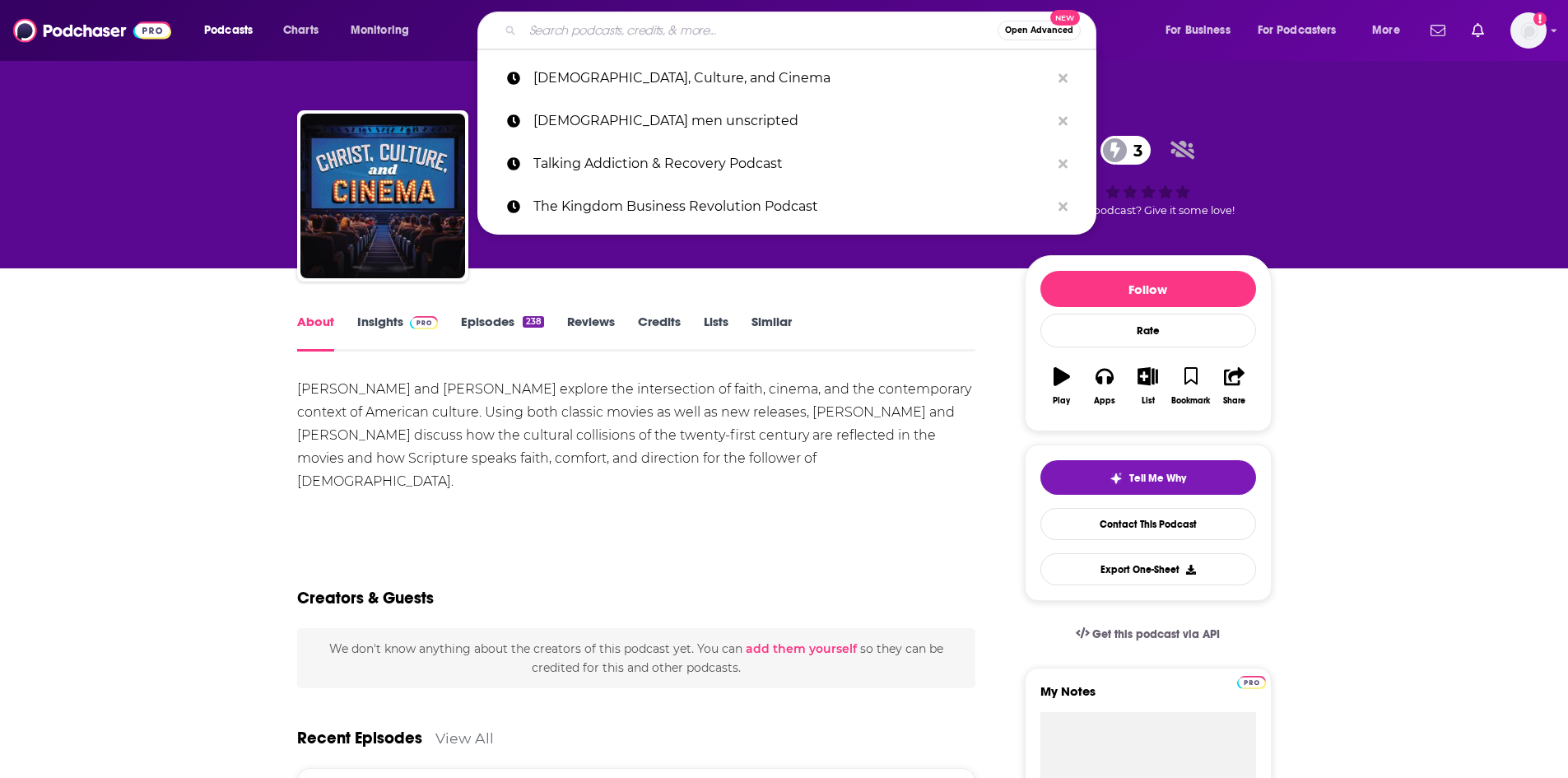
paste input "Fight for Your Marriage Podcast"
type input "Fight for Your Marriage Podcast"
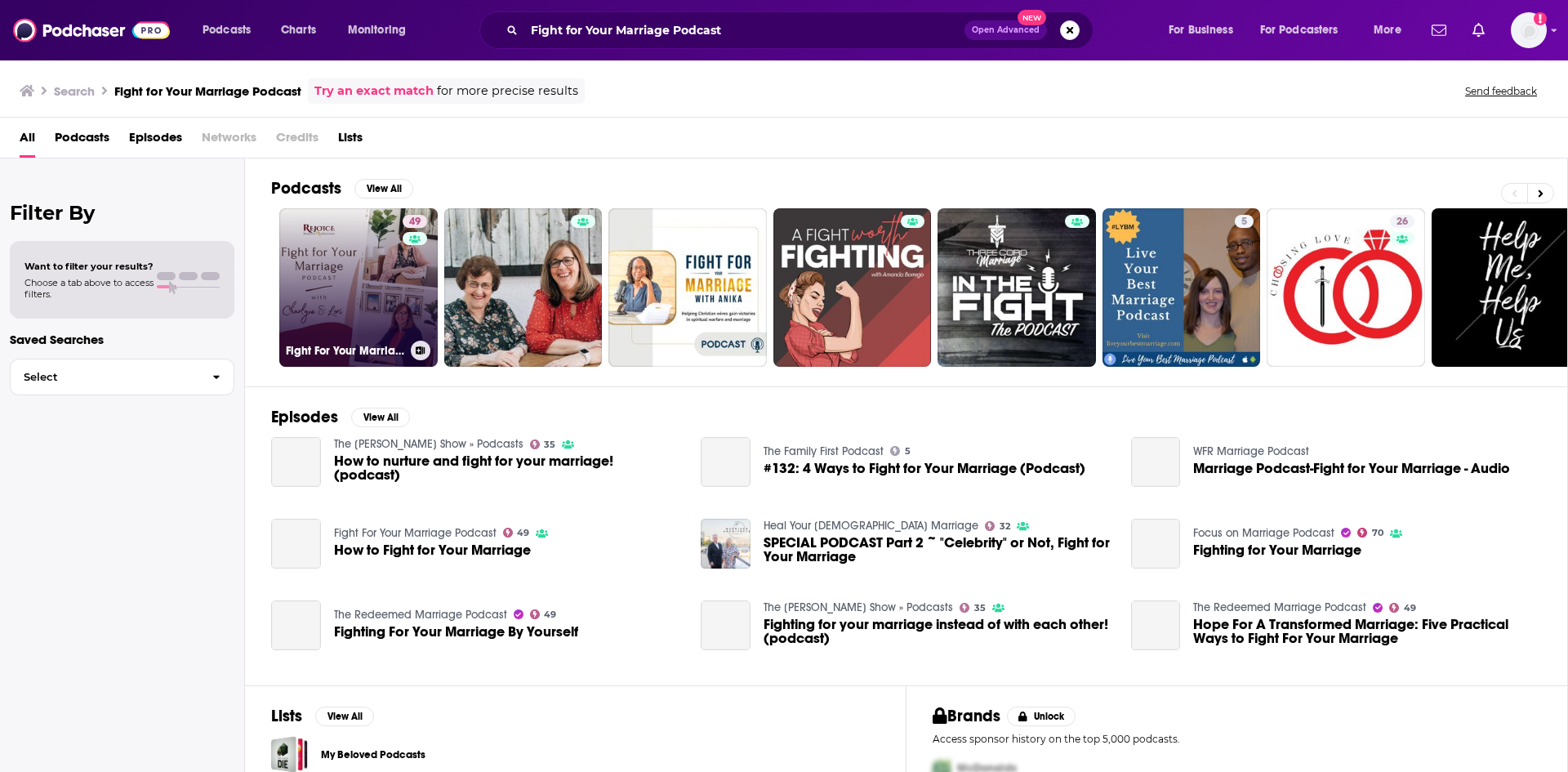
click at [317, 258] on link "49 Fight For Your Marriage Podcast" at bounding box center [359, 288] width 159 height 159
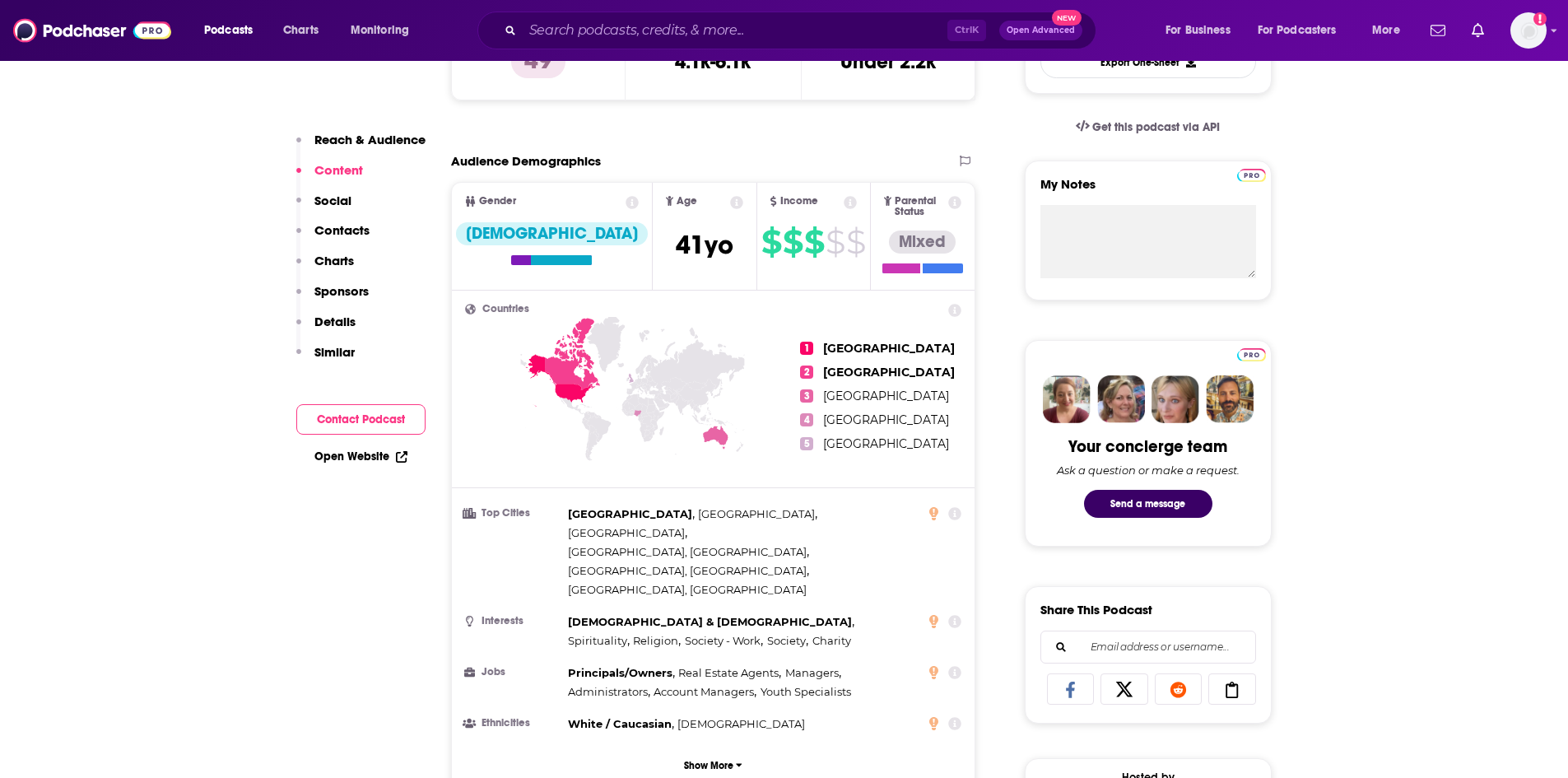
scroll to position [494, 0]
